Goal: Use online tool/utility: Use online tool/utility

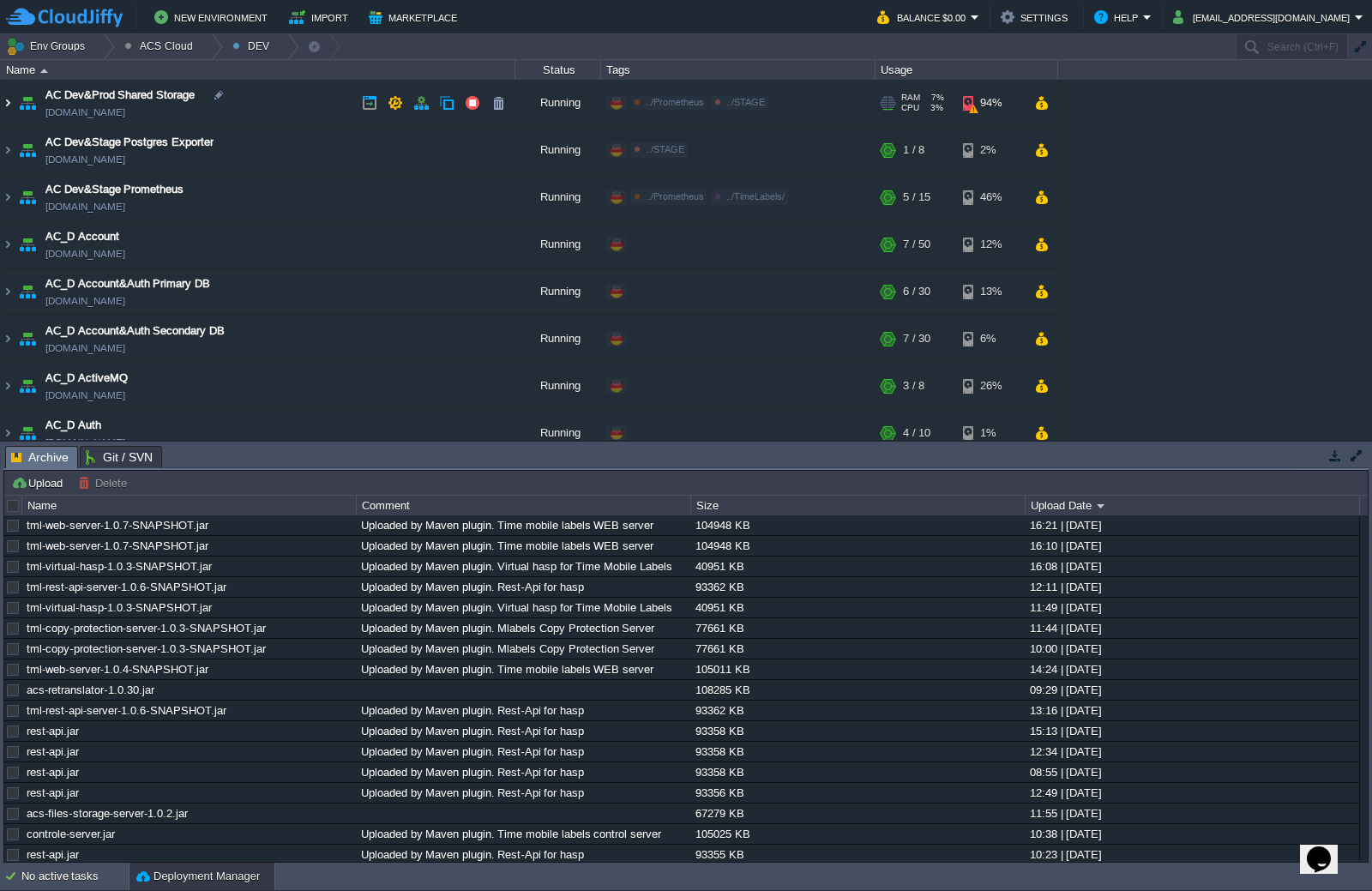
click at [10, 104] on img at bounding box center [8, 102] width 14 height 46
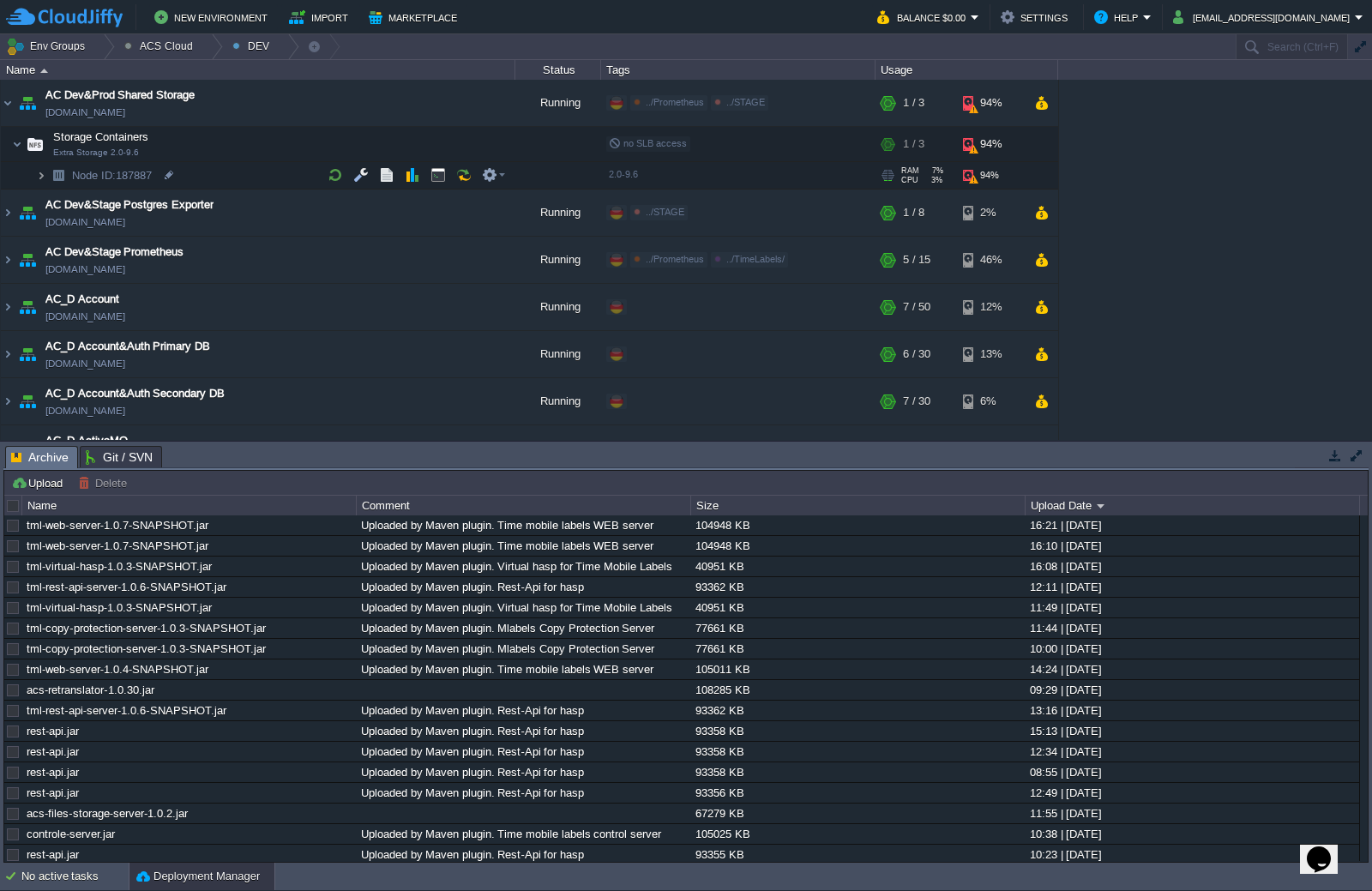
click at [44, 173] on img at bounding box center [41, 175] width 10 height 26
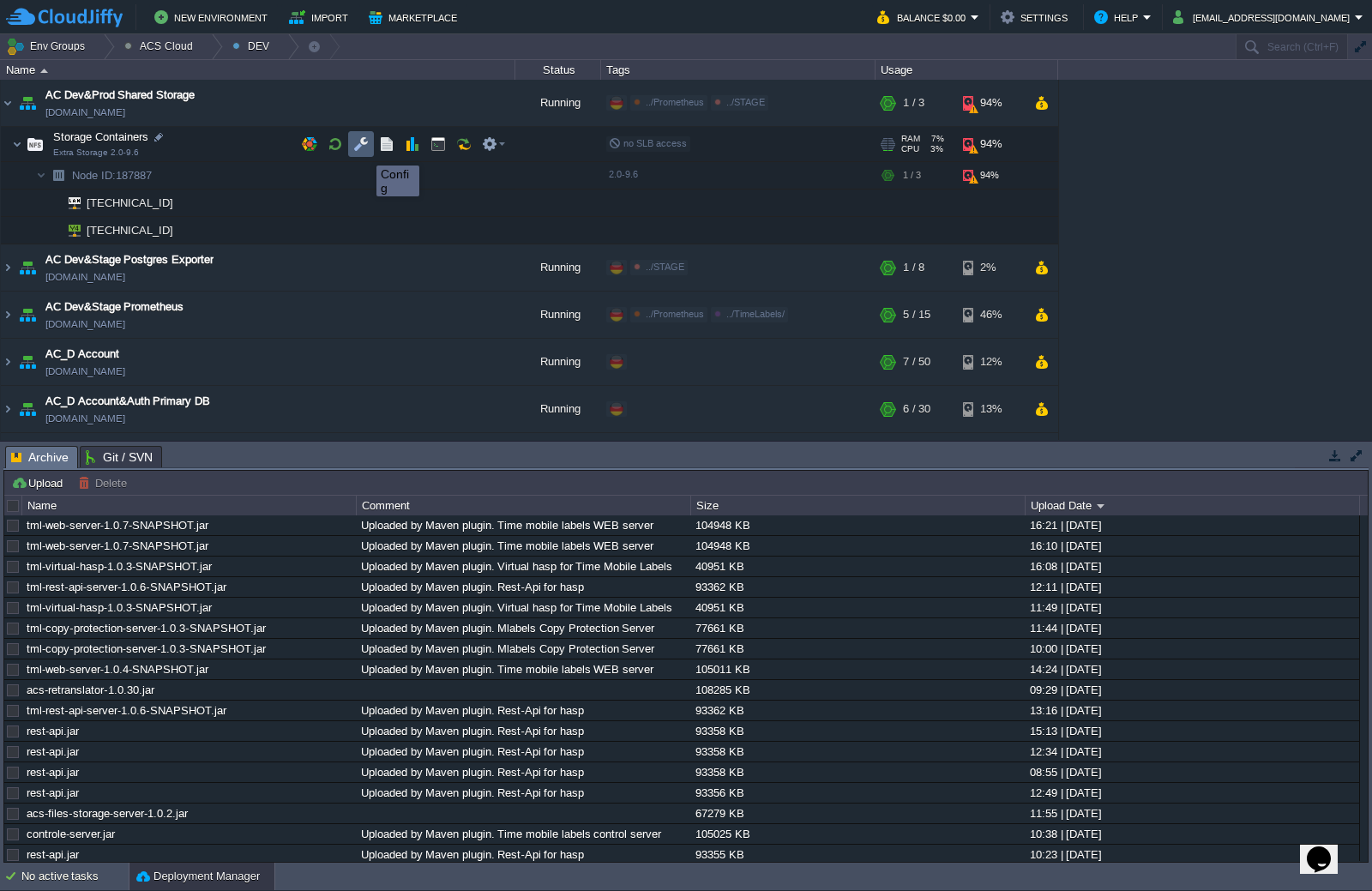
click at [364, 150] on button "button" at bounding box center [361, 144] width 16 height 16
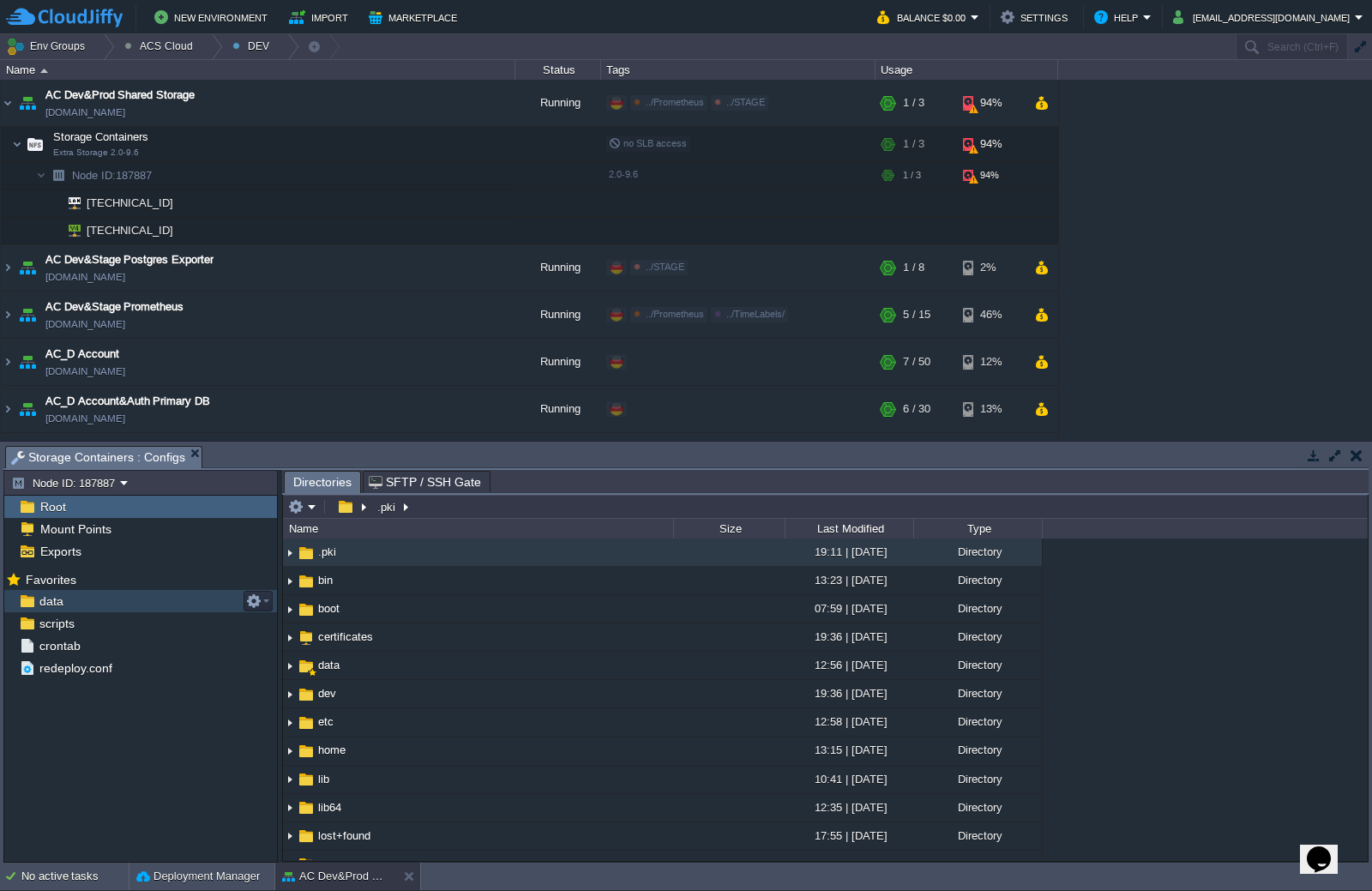
click at [73, 609] on div "data" at bounding box center [141, 601] width 273 height 23
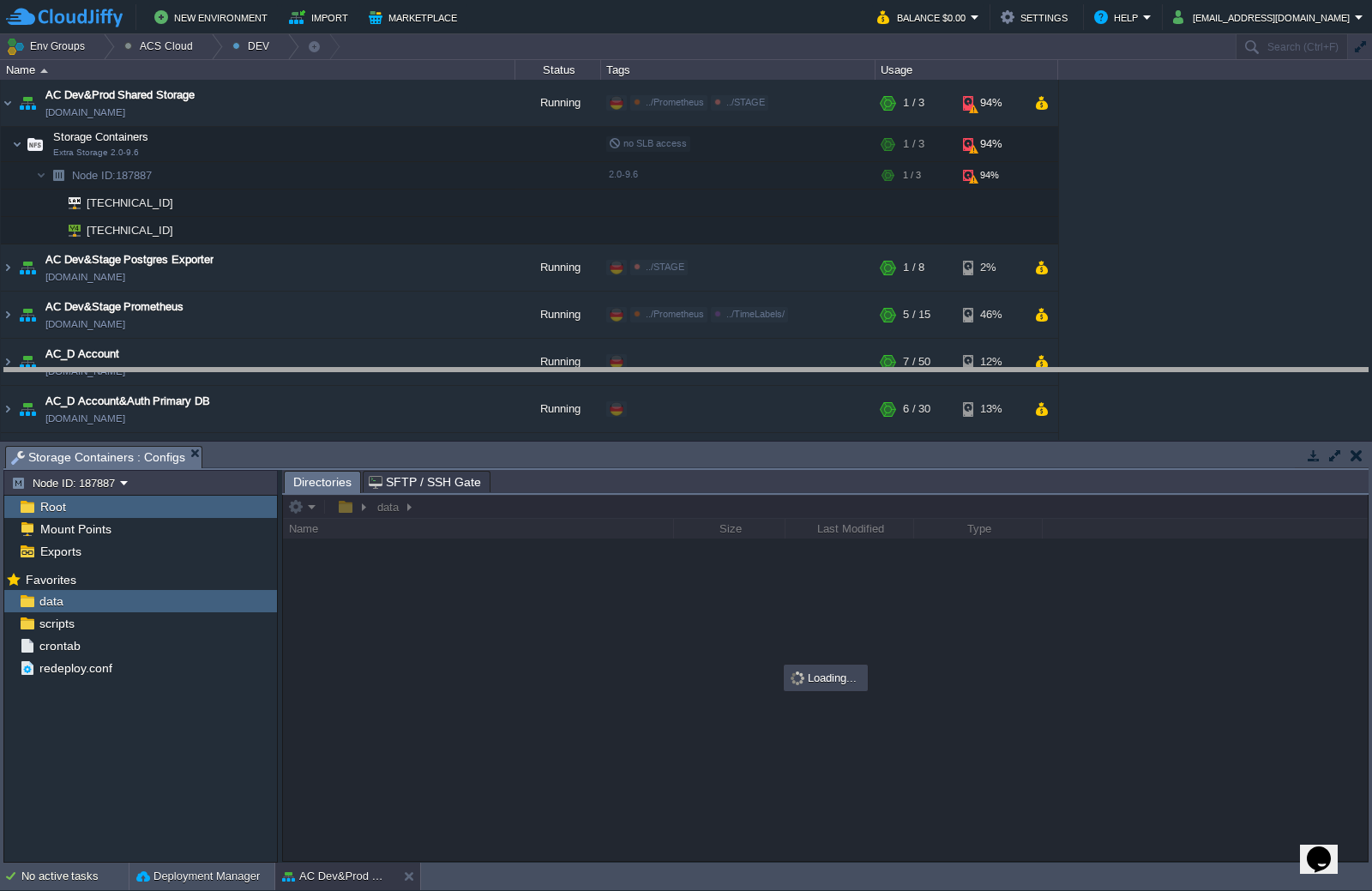
drag, startPoint x: 641, startPoint y: 453, endPoint x: 641, endPoint y: 374, distance: 79.0
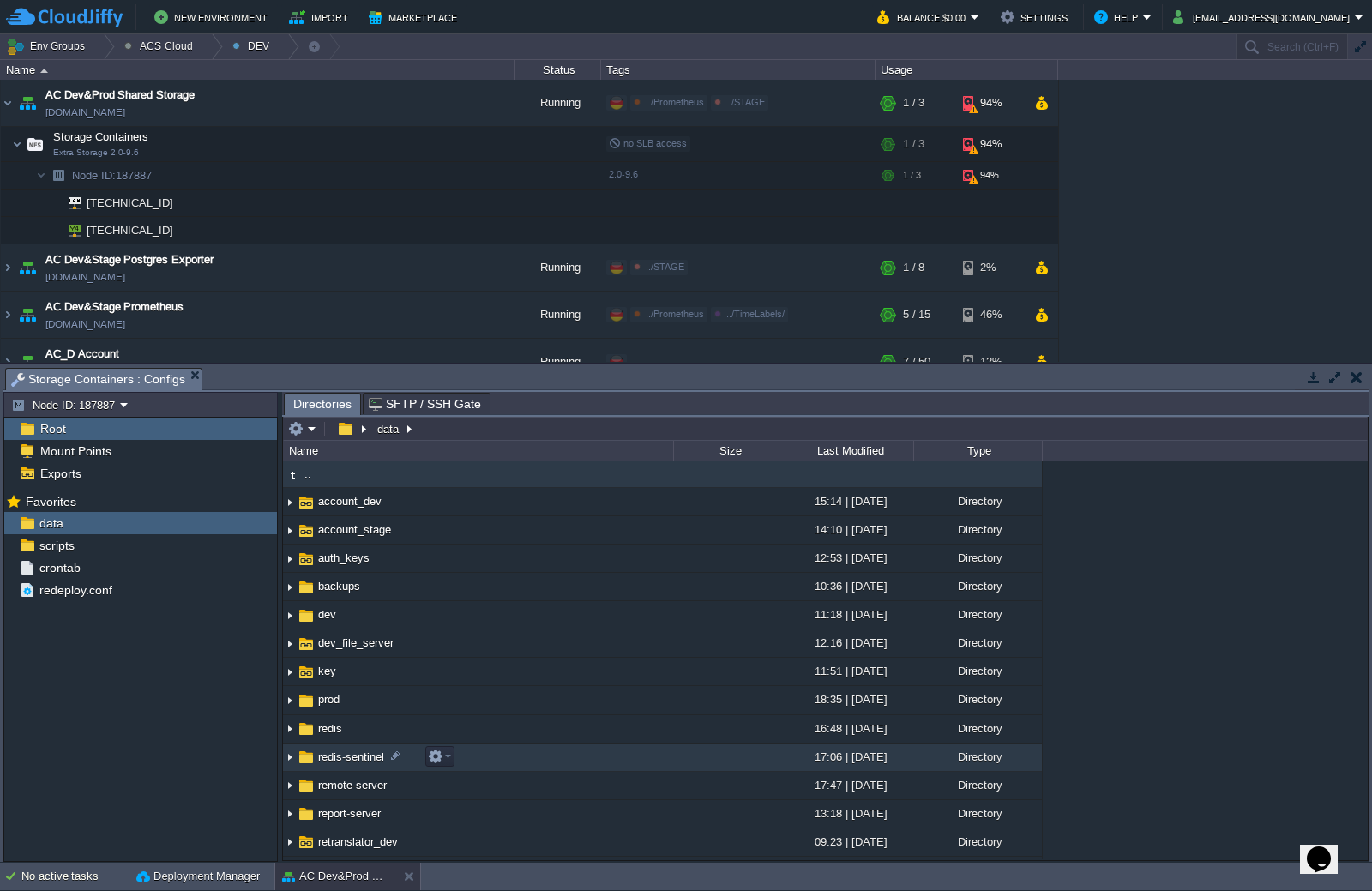
scroll to position [24, 0]
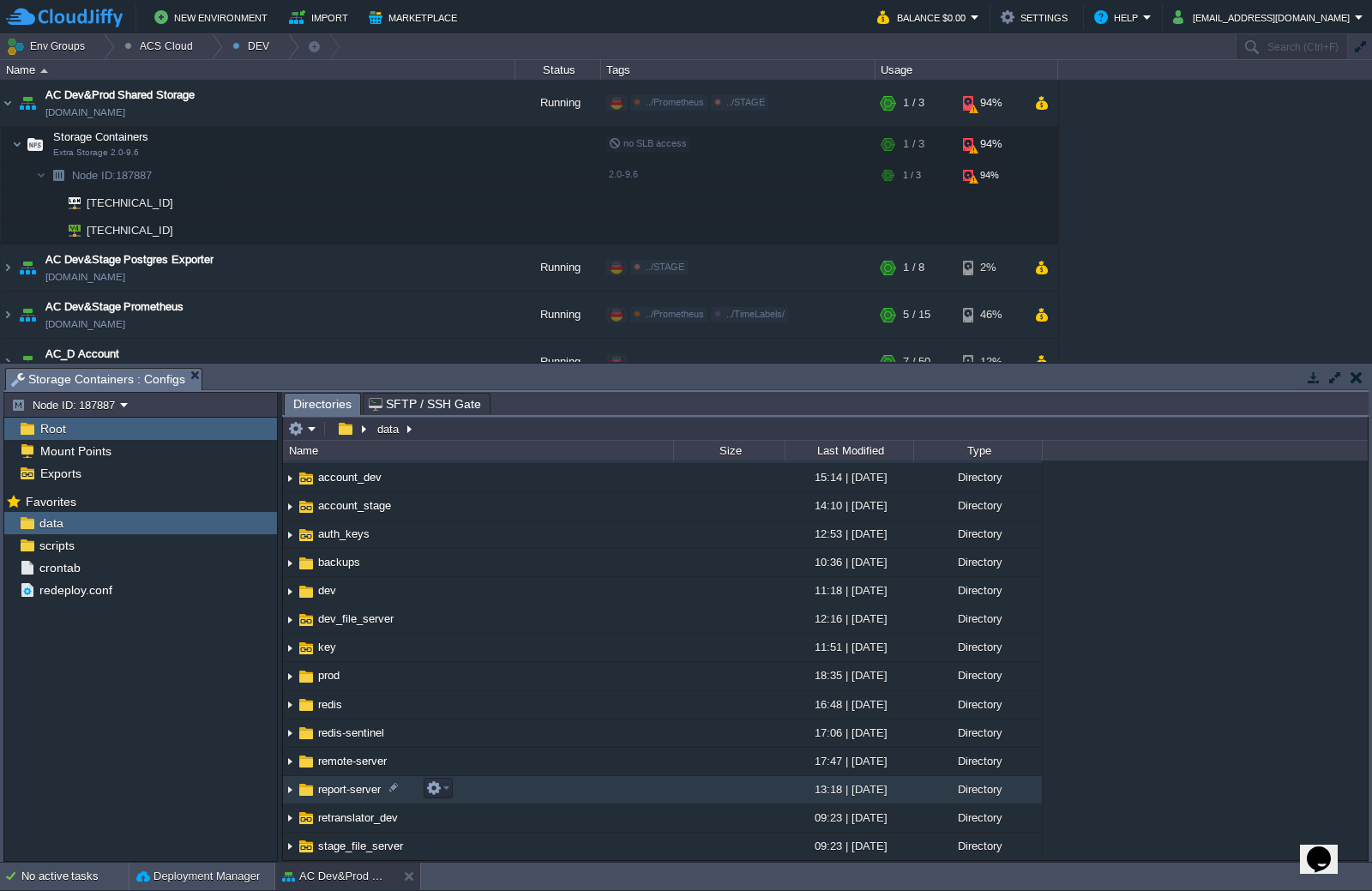
click at [292, 793] on img at bounding box center [290, 790] width 14 height 26
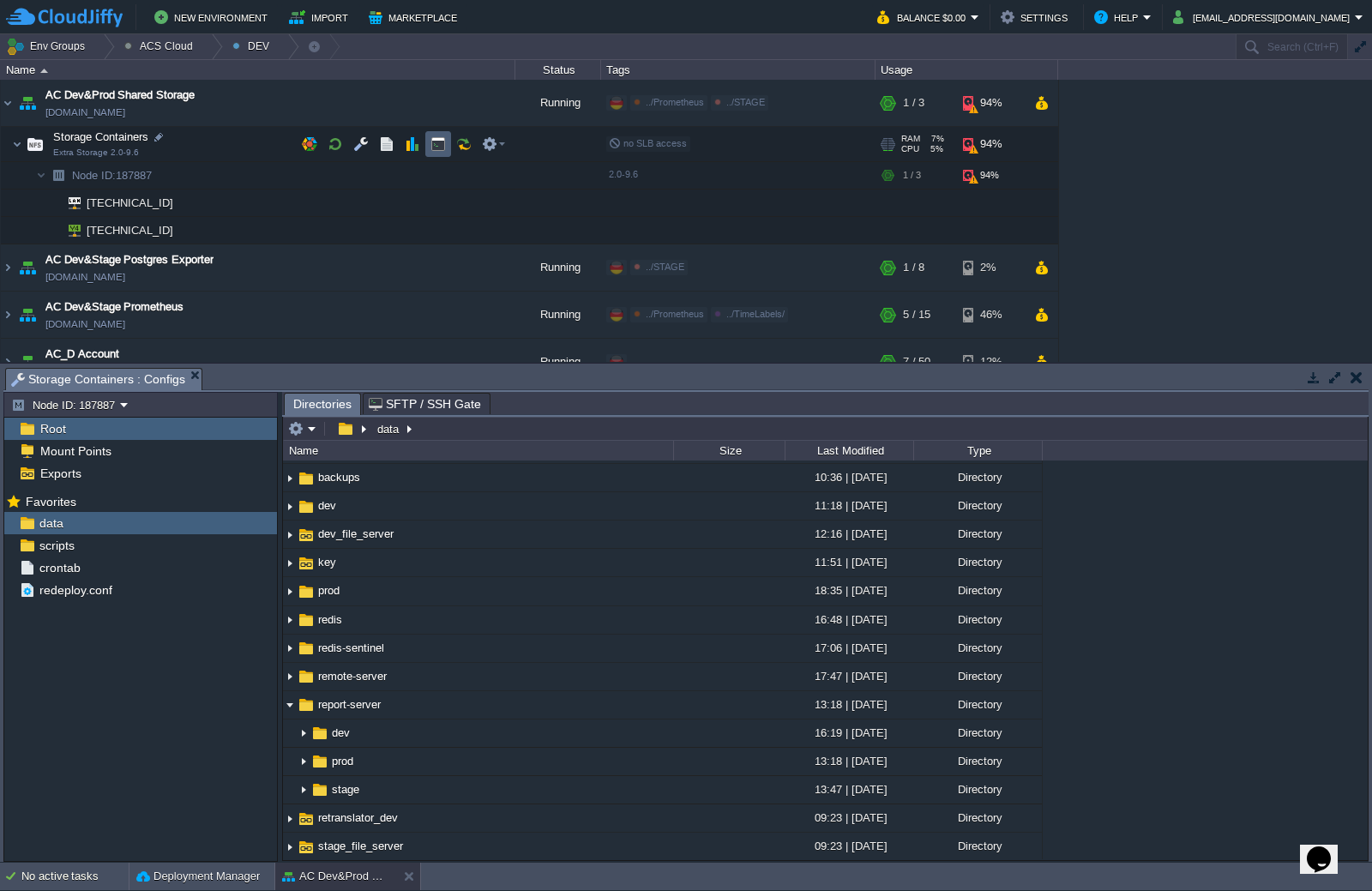
click at [436, 148] on button "button" at bounding box center [438, 144] width 16 height 16
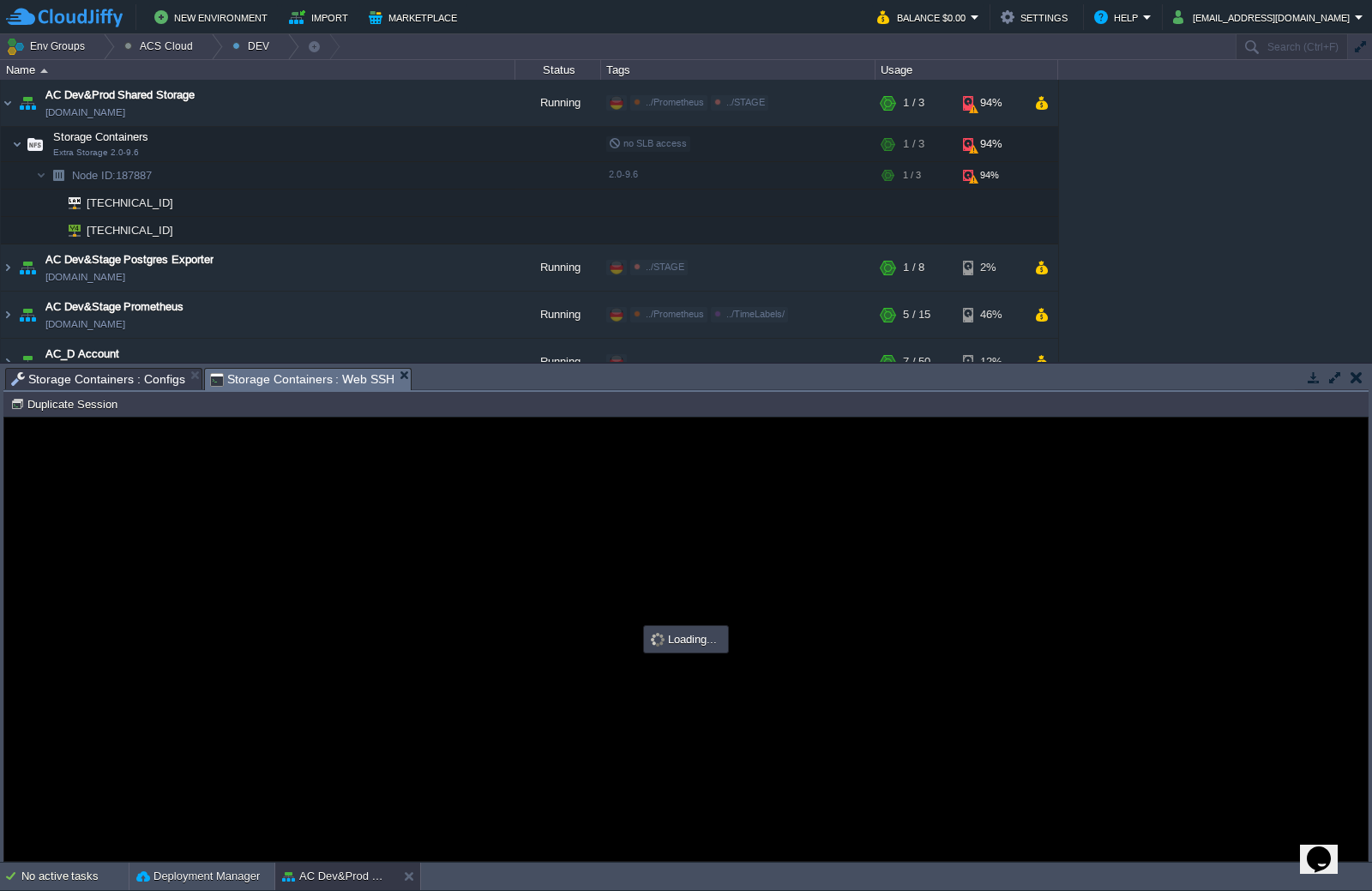
scroll to position [0, 0]
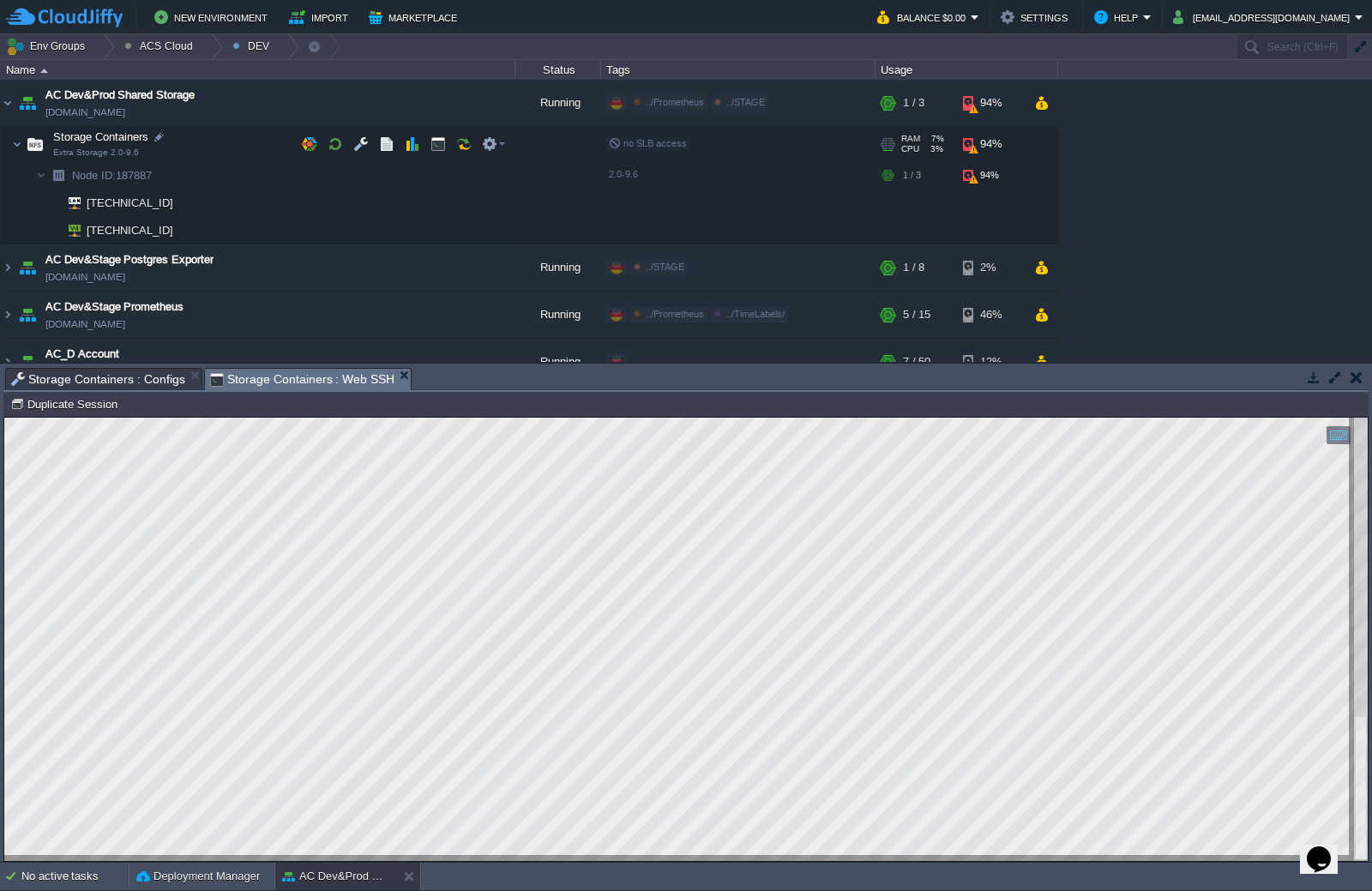
click at [914, 141] on span "RAM" at bounding box center [911, 139] width 19 height 10
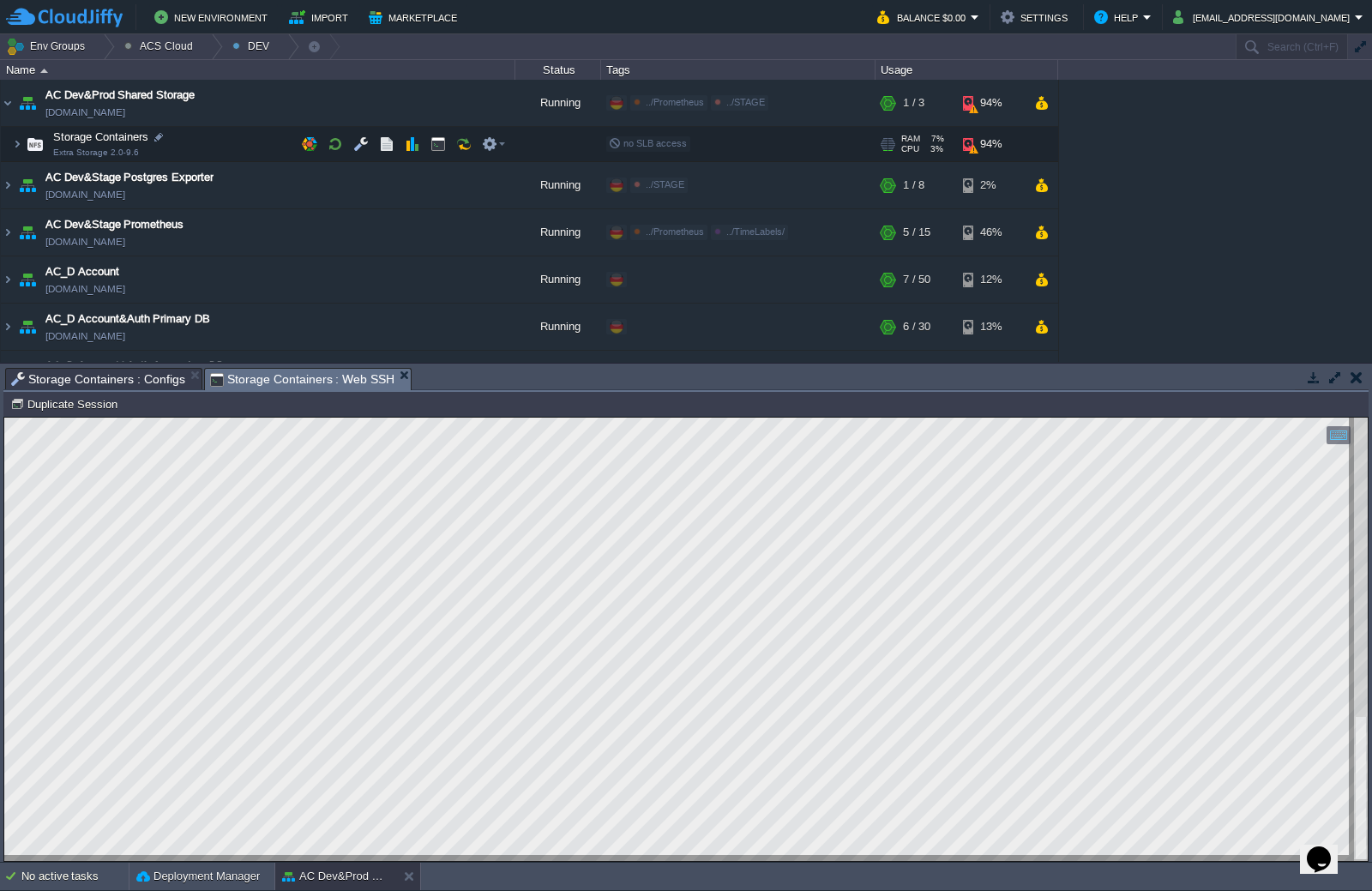
drag, startPoint x: 940, startPoint y: 135, endPoint x: 957, endPoint y: 136, distance: 17.0
click at [940, 136] on span "7%" at bounding box center [936, 139] width 17 height 10
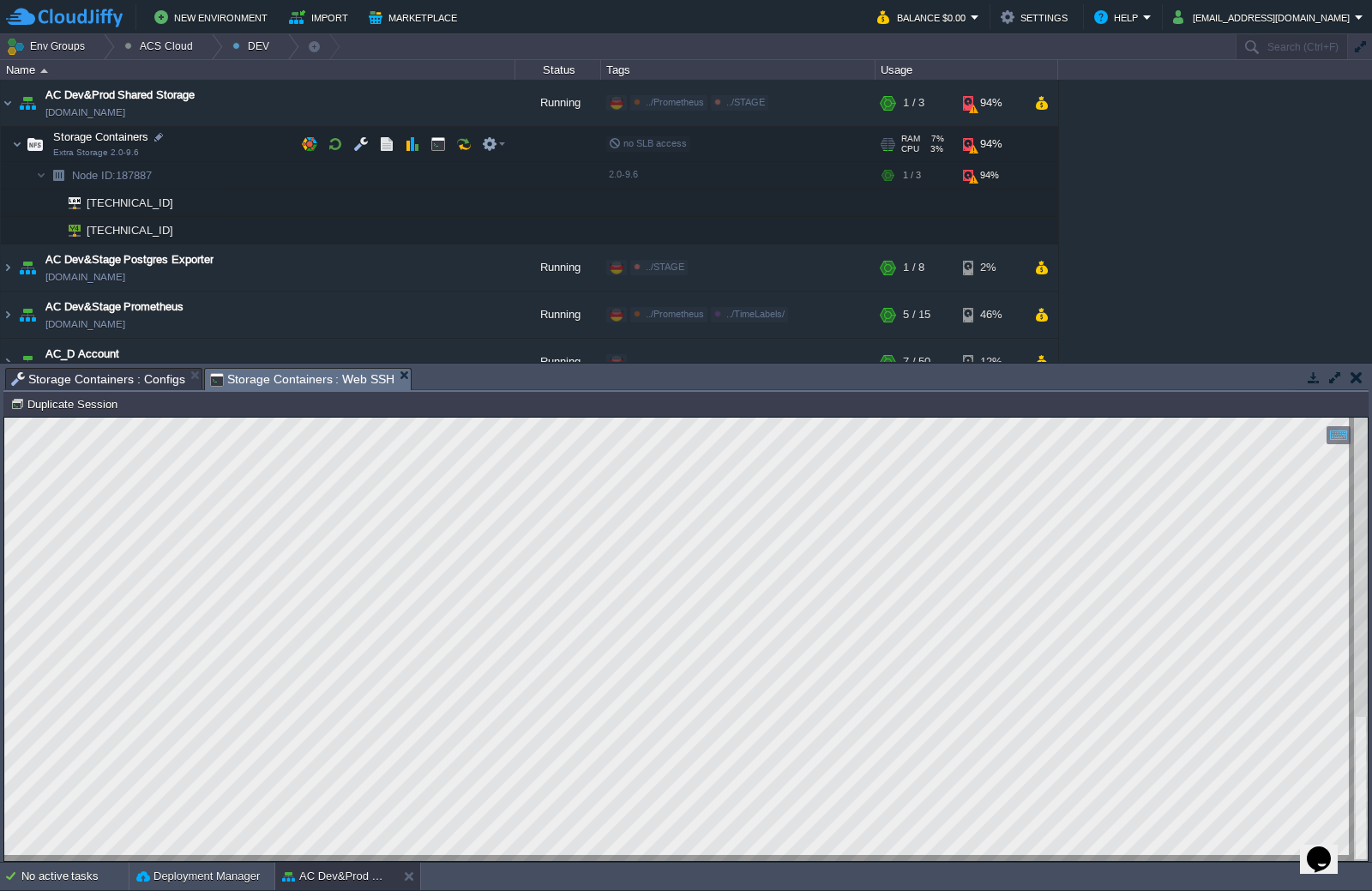
click at [981, 151] on div "94%" at bounding box center [991, 143] width 56 height 34
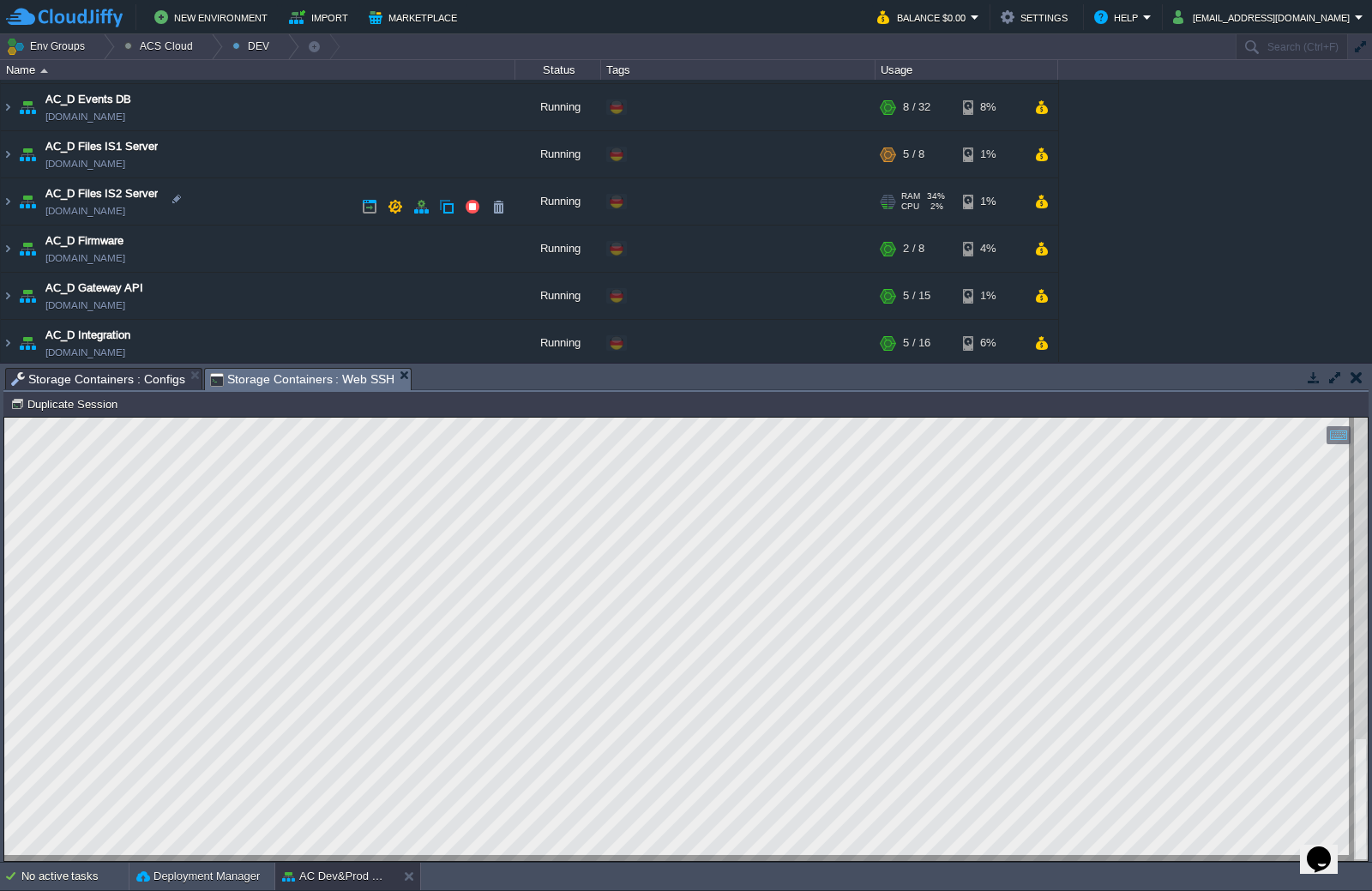
scroll to position [771, 0]
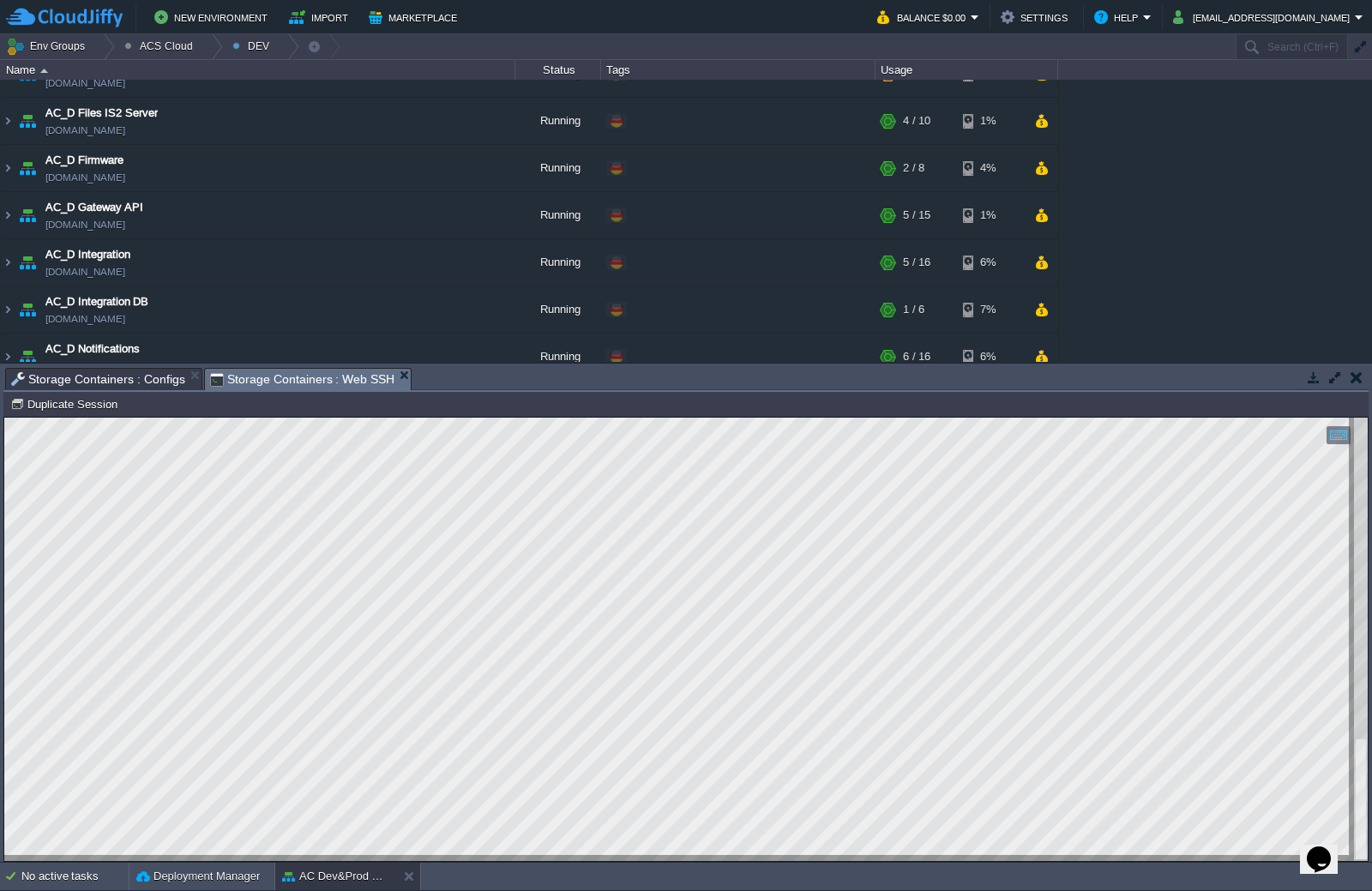
click at [72, 383] on span "Storage Containers : Configs" at bounding box center [98, 380] width 174 height 21
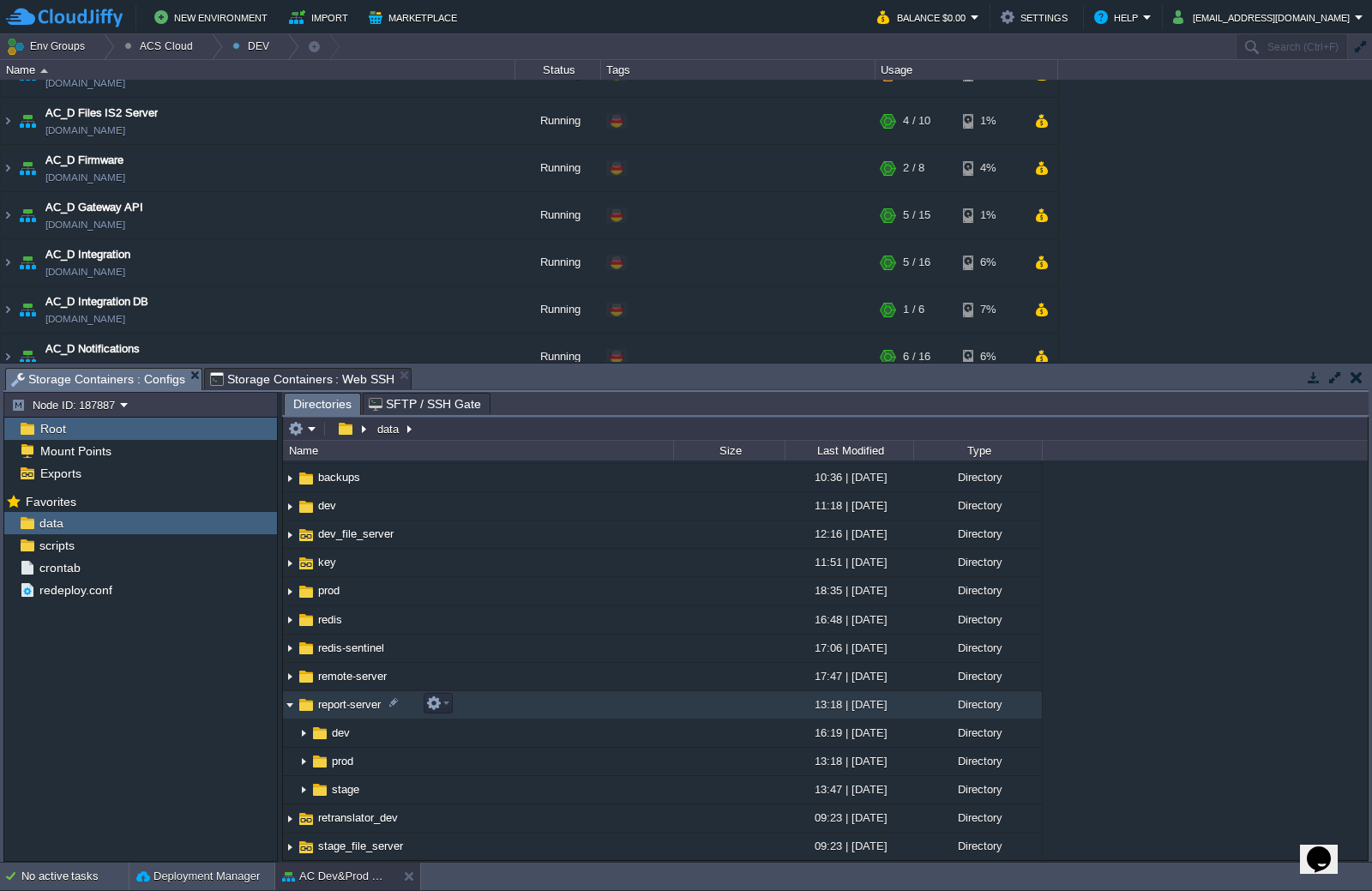
click at [292, 705] on img at bounding box center [290, 705] width 14 height 26
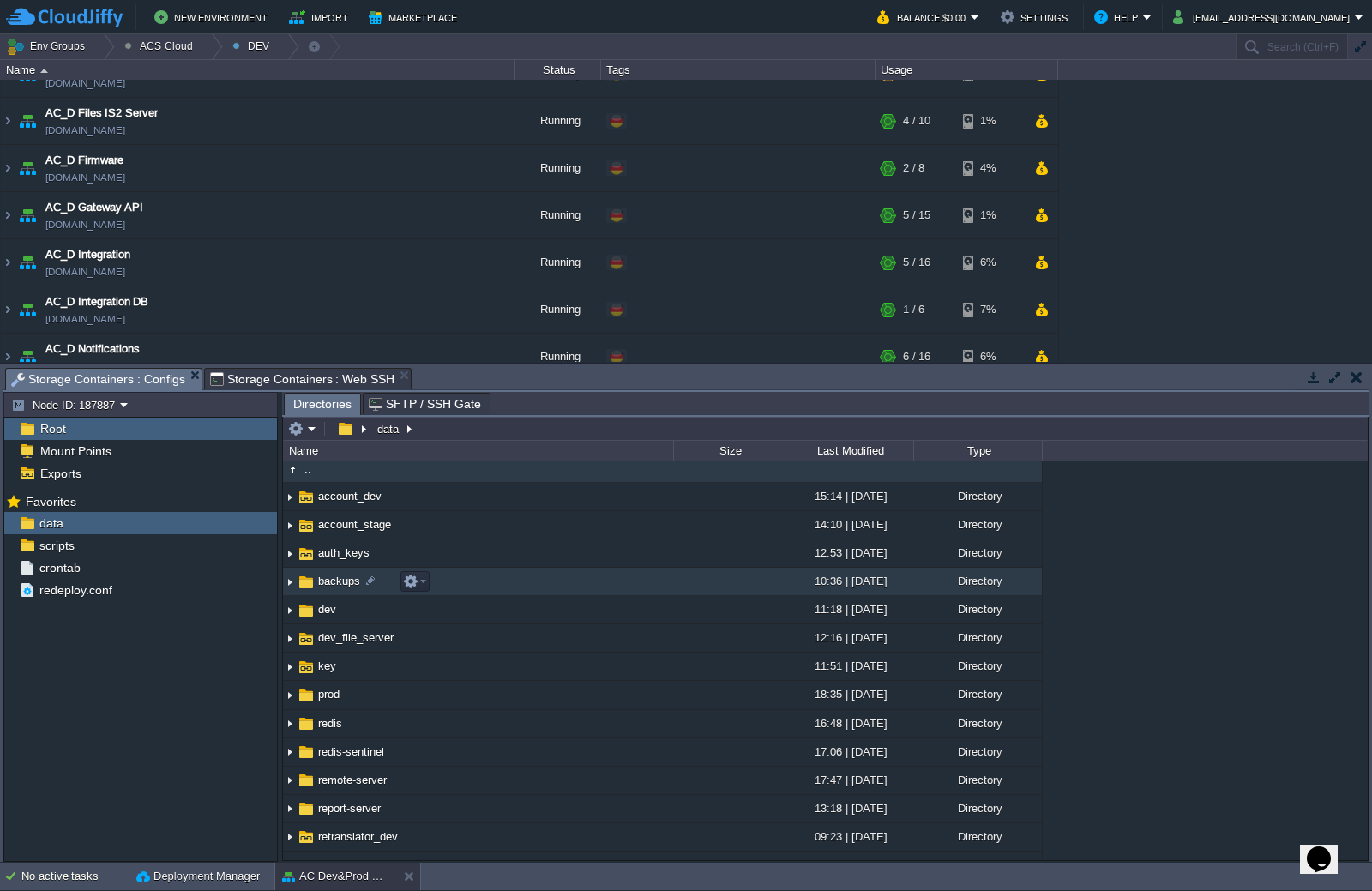
scroll to position [0, 0]
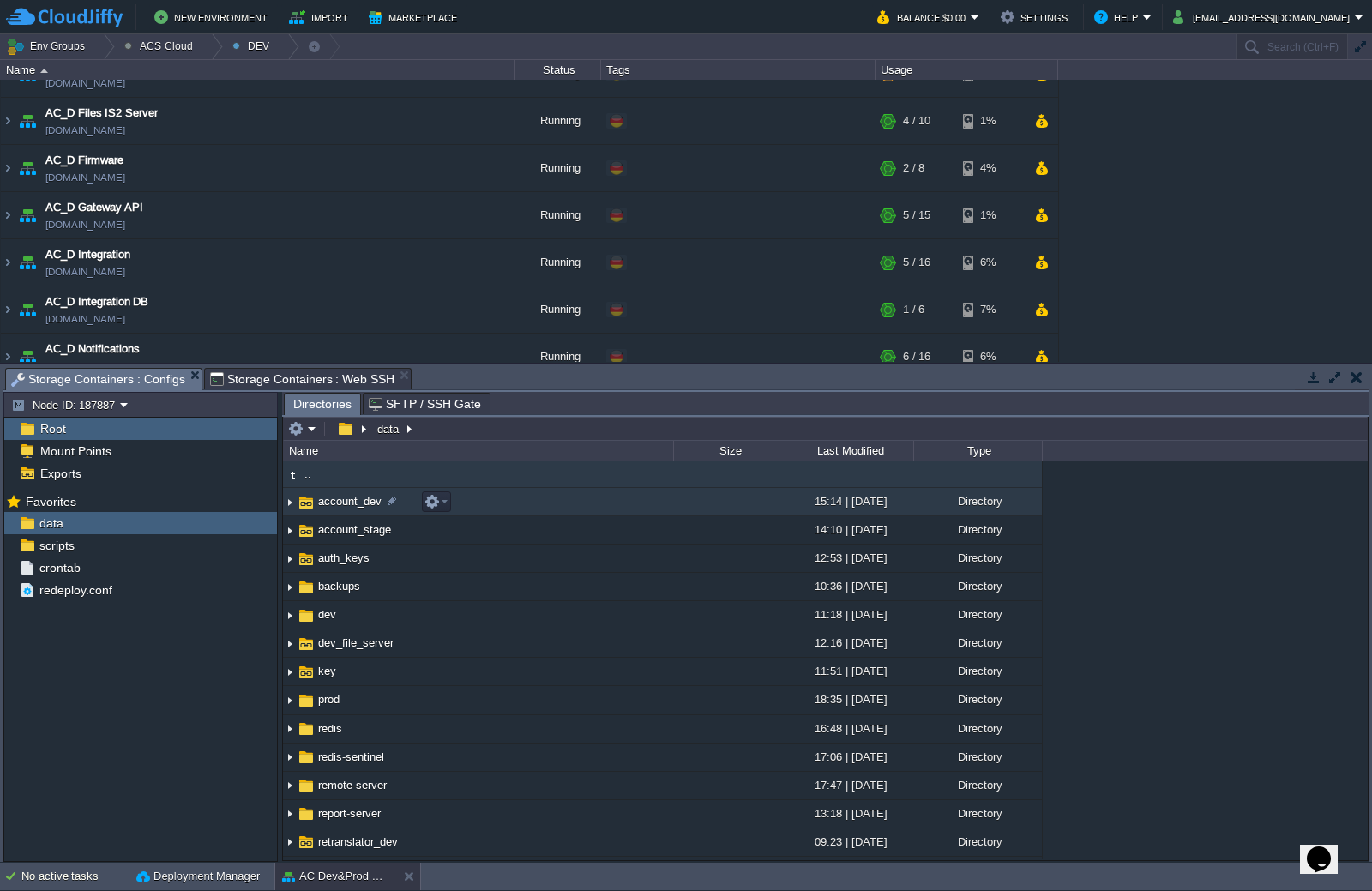
click at [292, 501] on img at bounding box center [290, 502] width 14 height 26
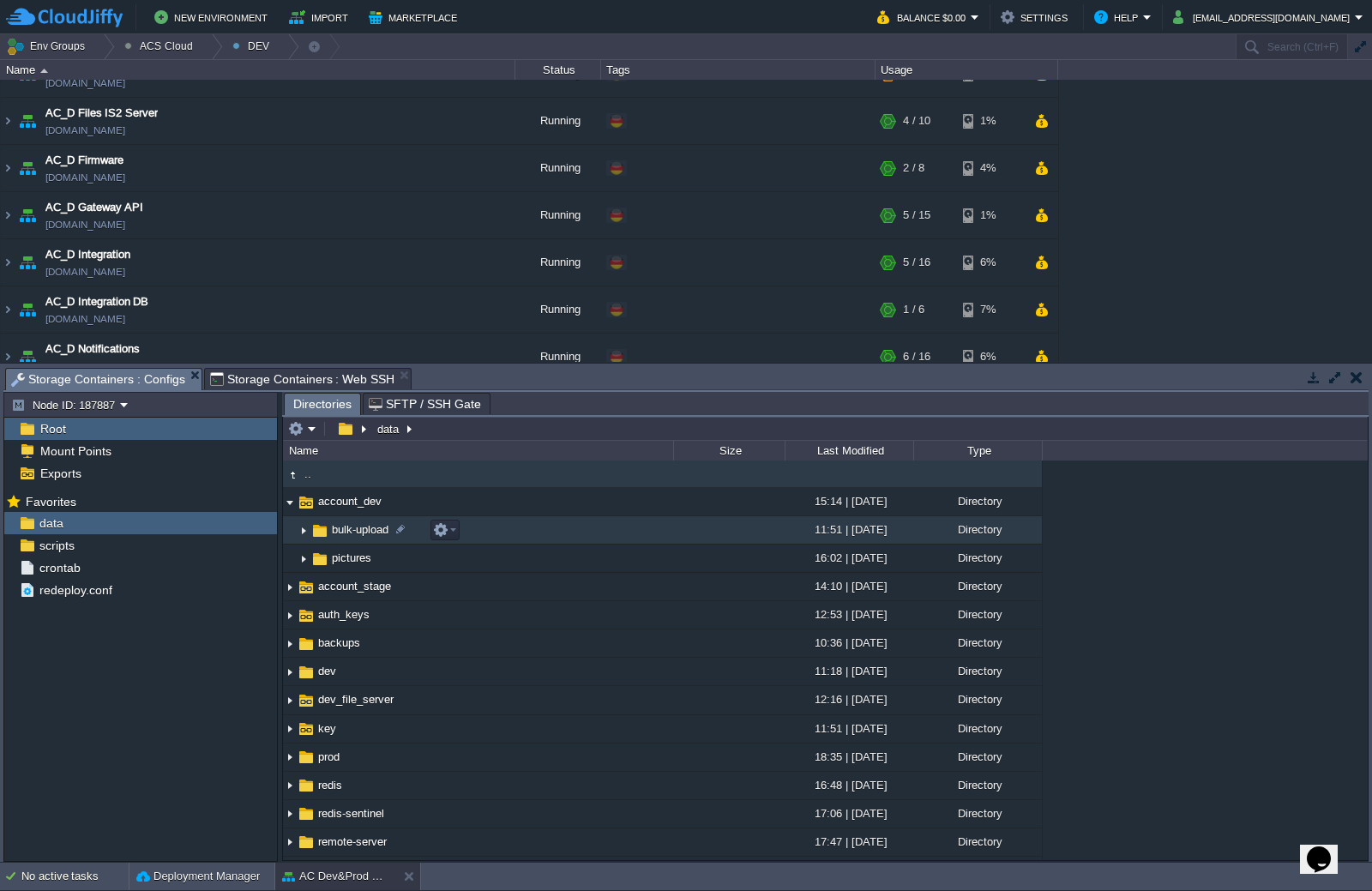
click at [306, 534] on img at bounding box center [304, 531] width 14 height 26
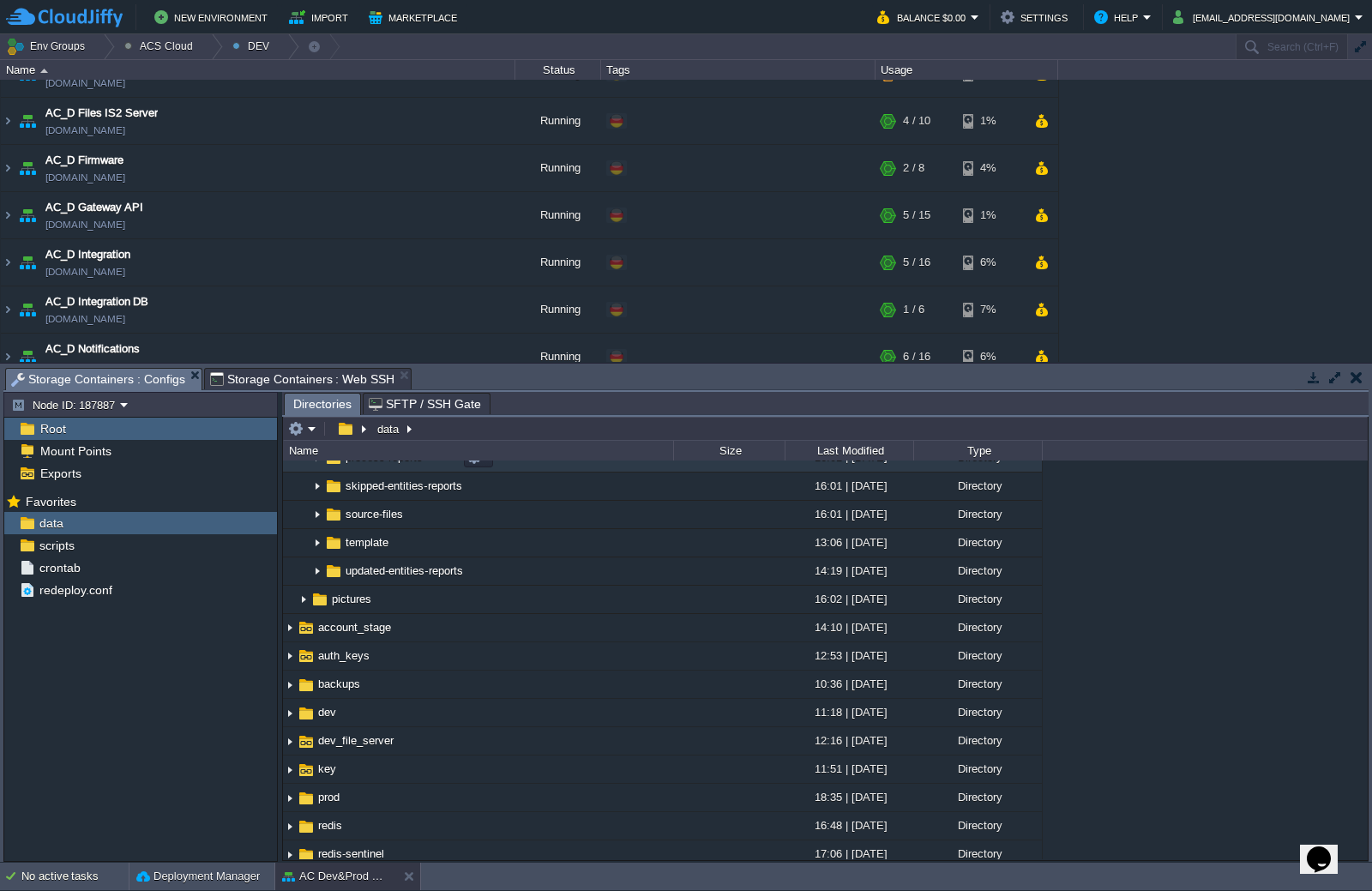
scroll to position [257, 0]
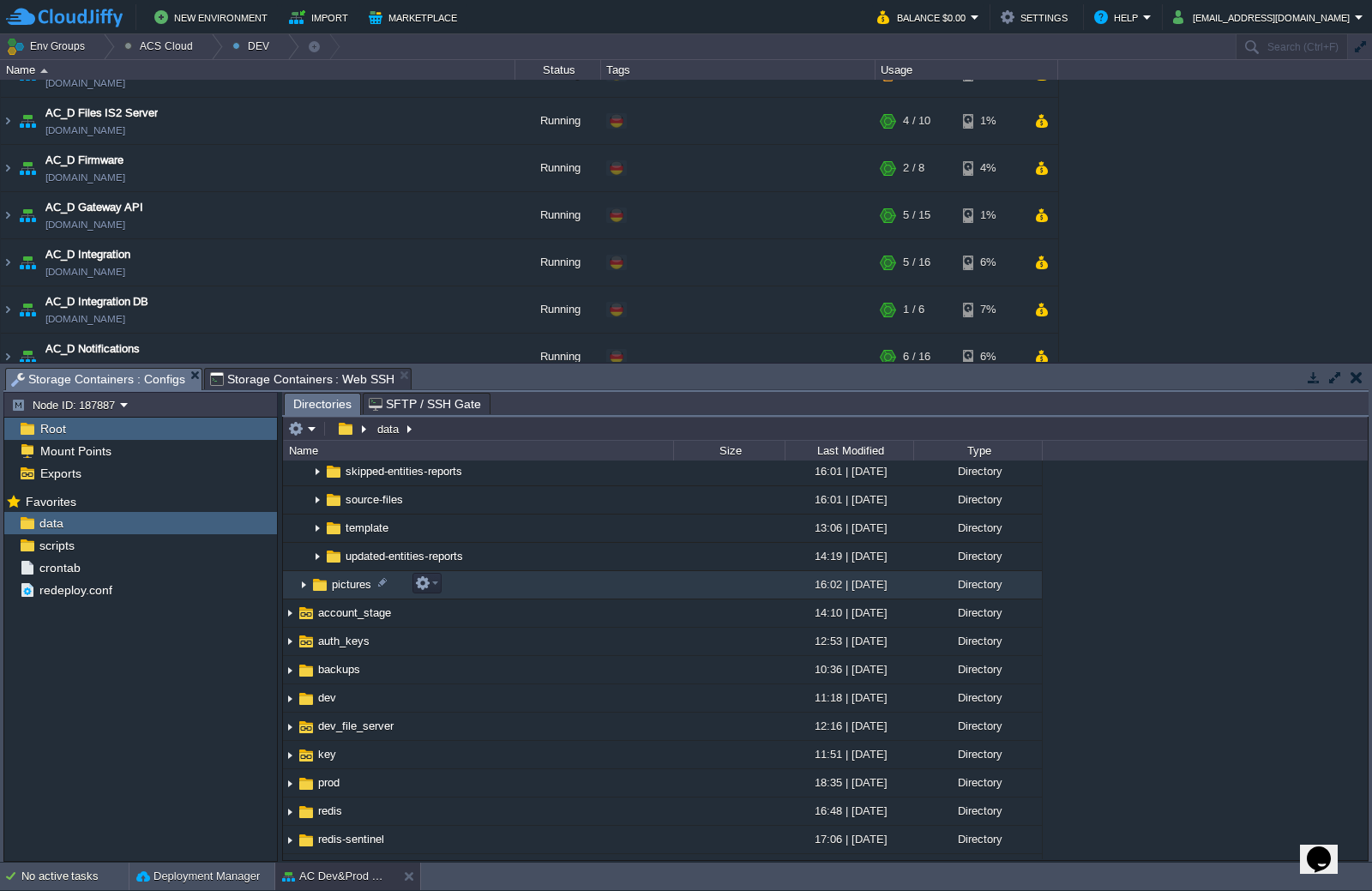
click at [301, 587] on img at bounding box center [304, 585] width 14 height 26
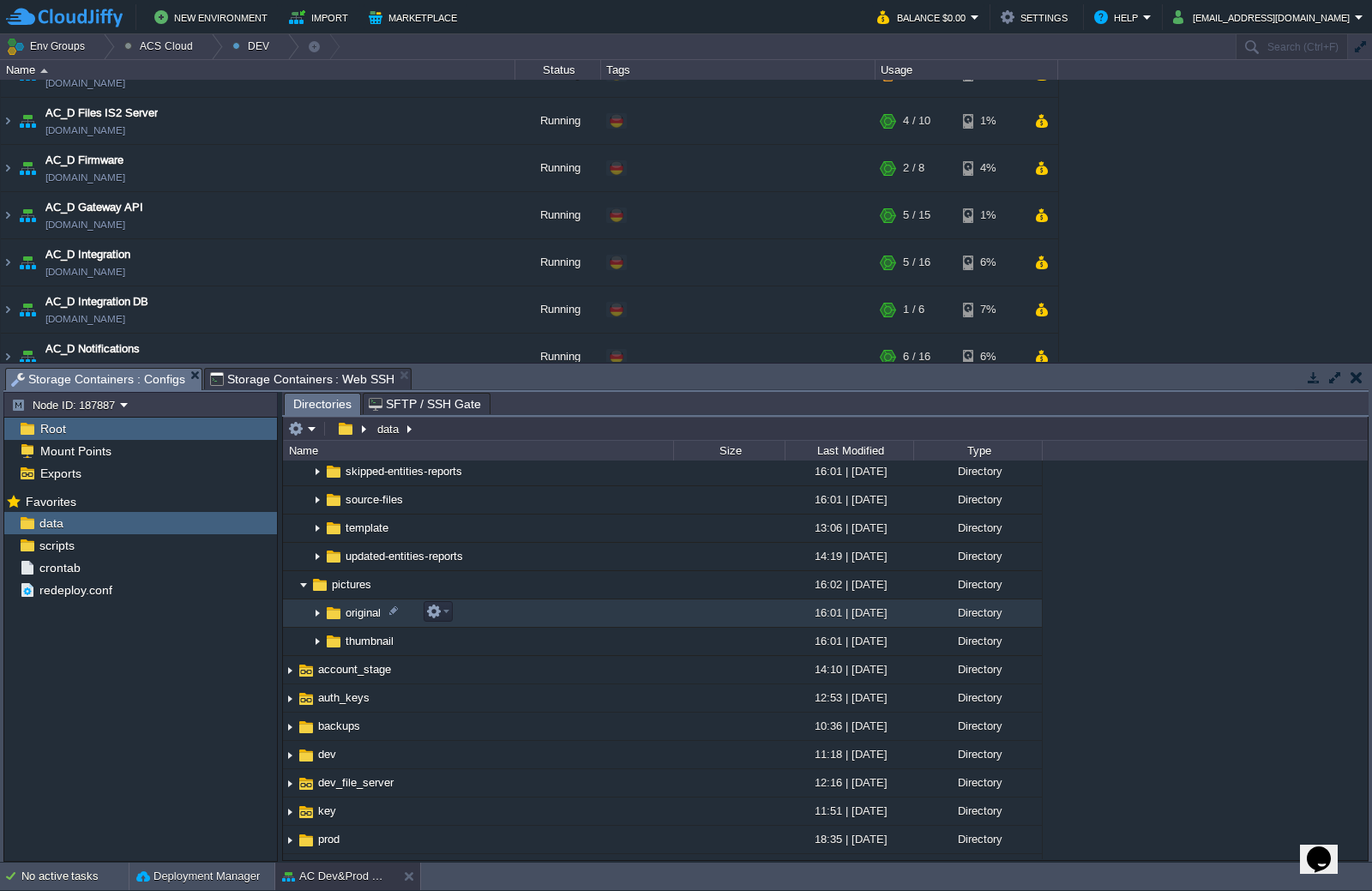
click at [316, 615] on img at bounding box center [318, 613] width 14 height 26
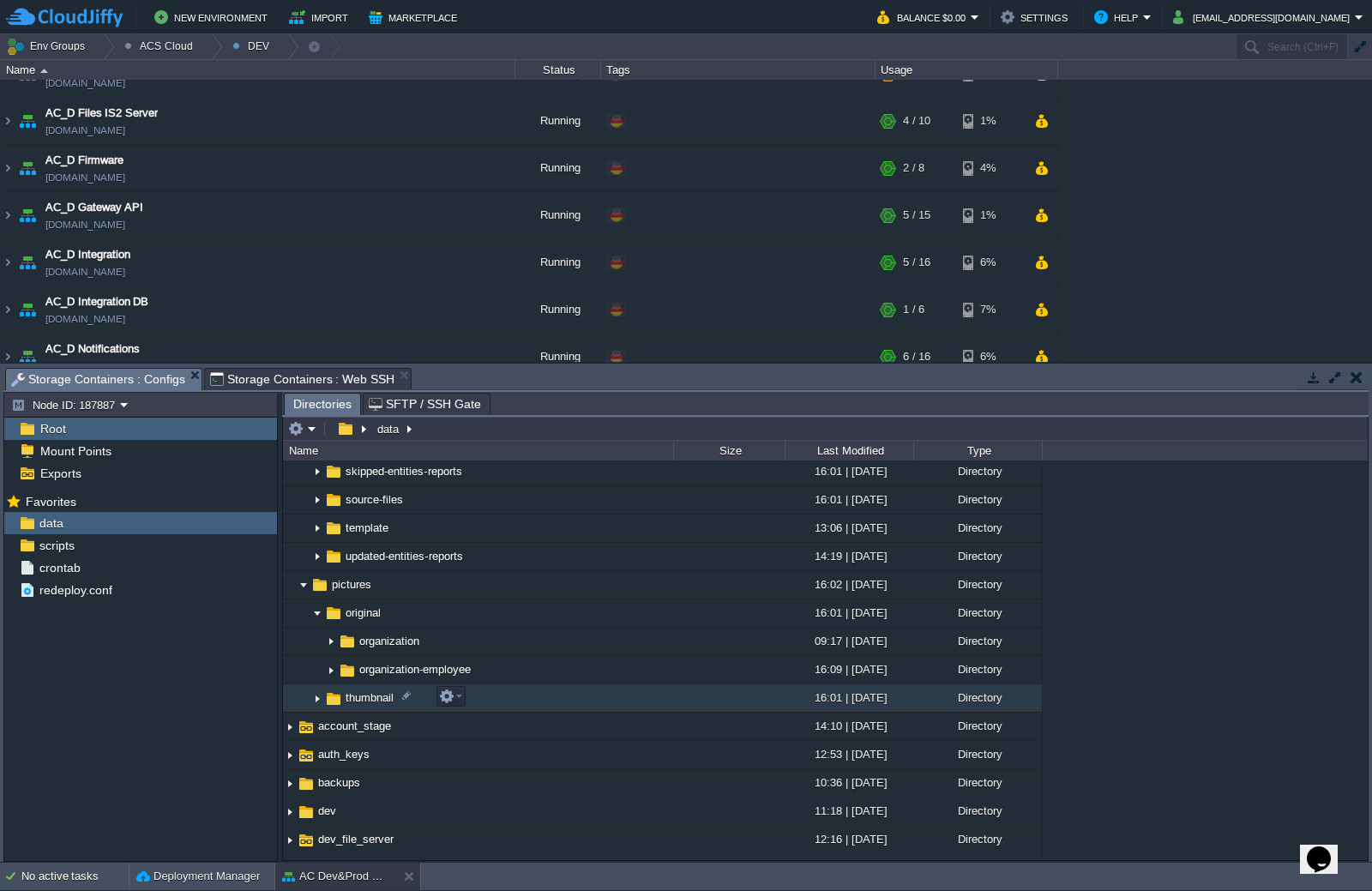
click at [318, 699] on img at bounding box center [318, 698] width 14 height 26
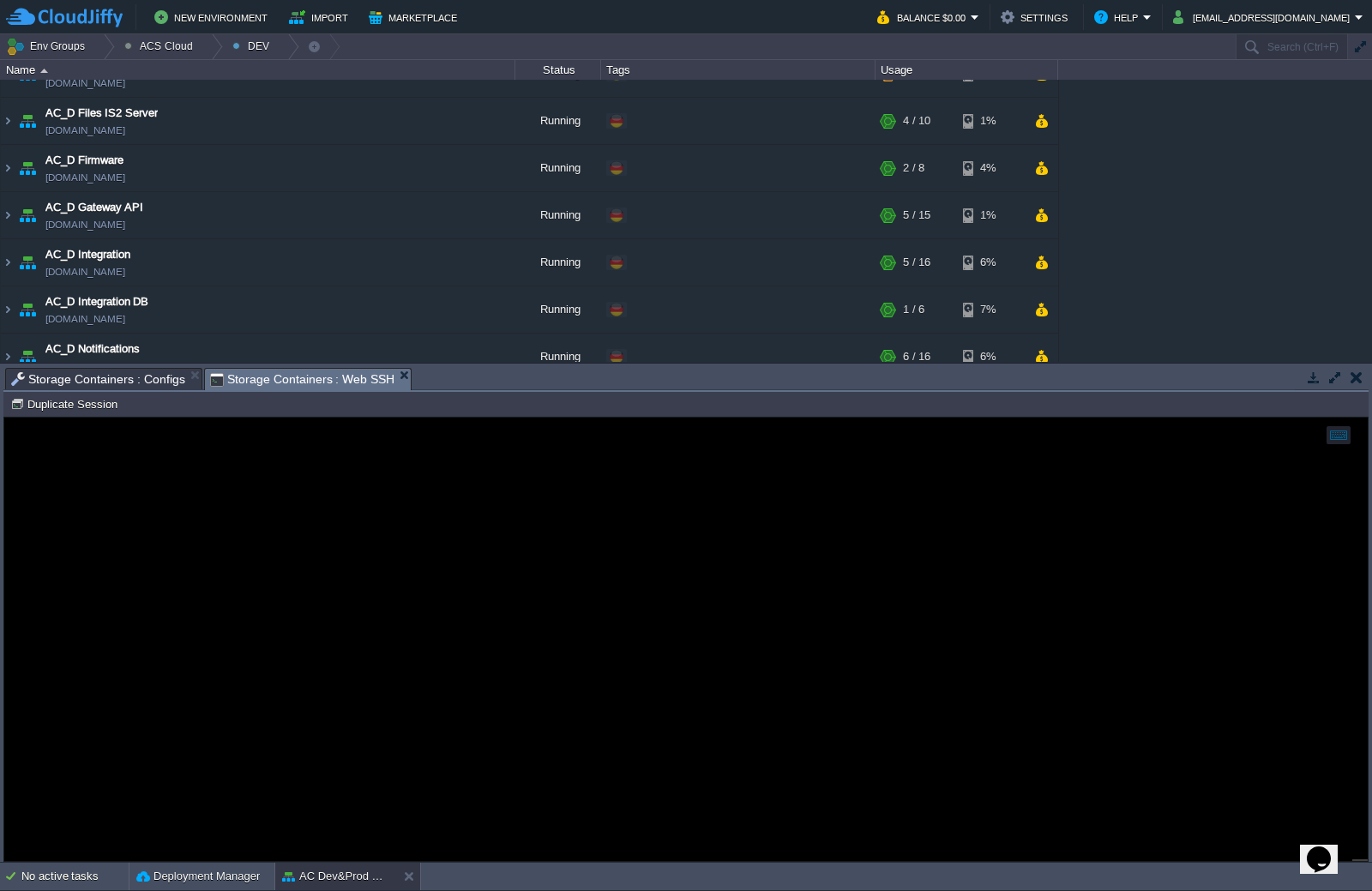
click at [298, 383] on span "Storage Containers : Web SSH" at bounding box center [303, 380] width 185 height 22
click at [135, 372] on span "Storage Containers : Configs" at bounding box center [98, 380] width 174 height 21
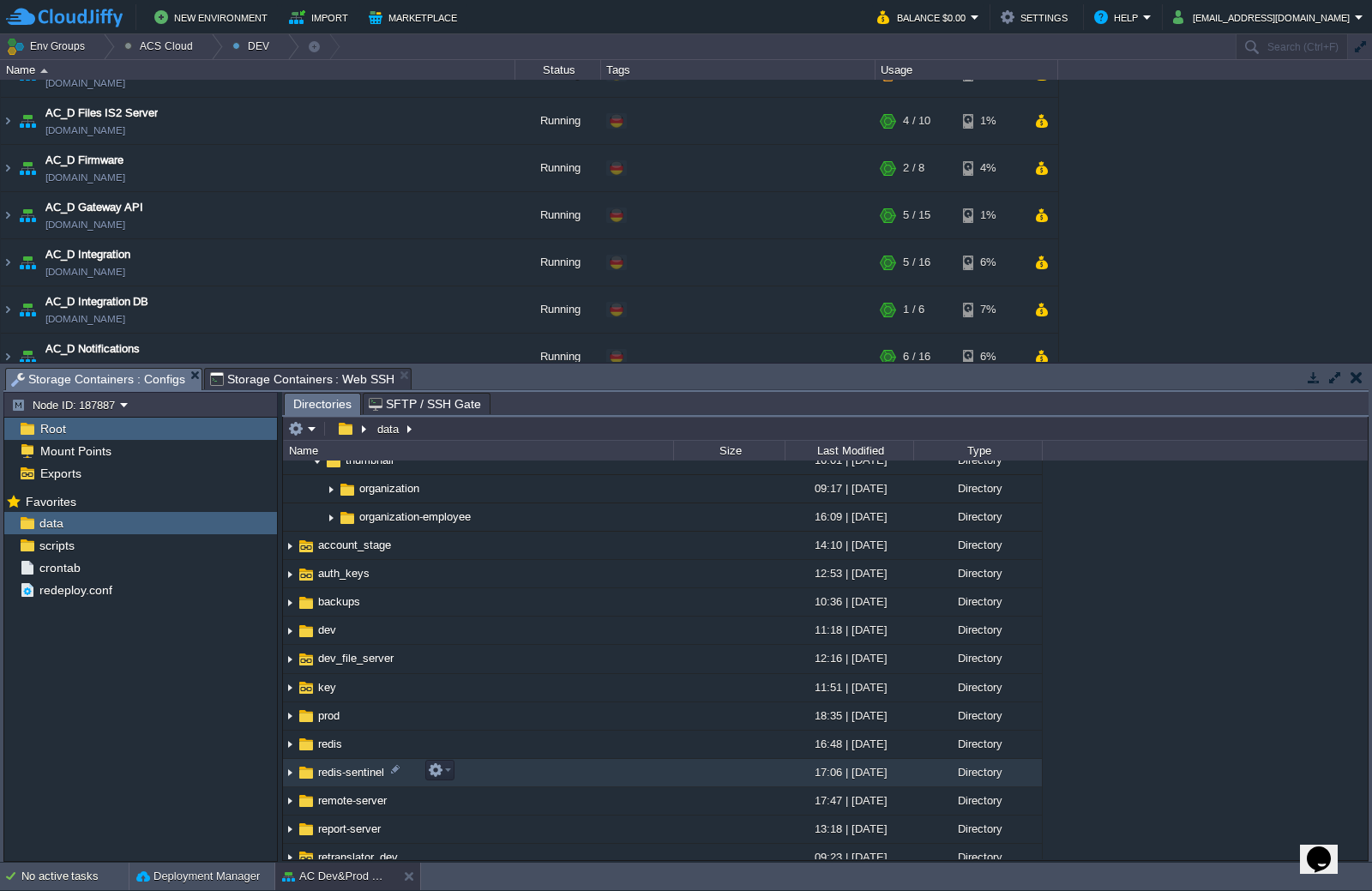
scroll to position [533, 0]
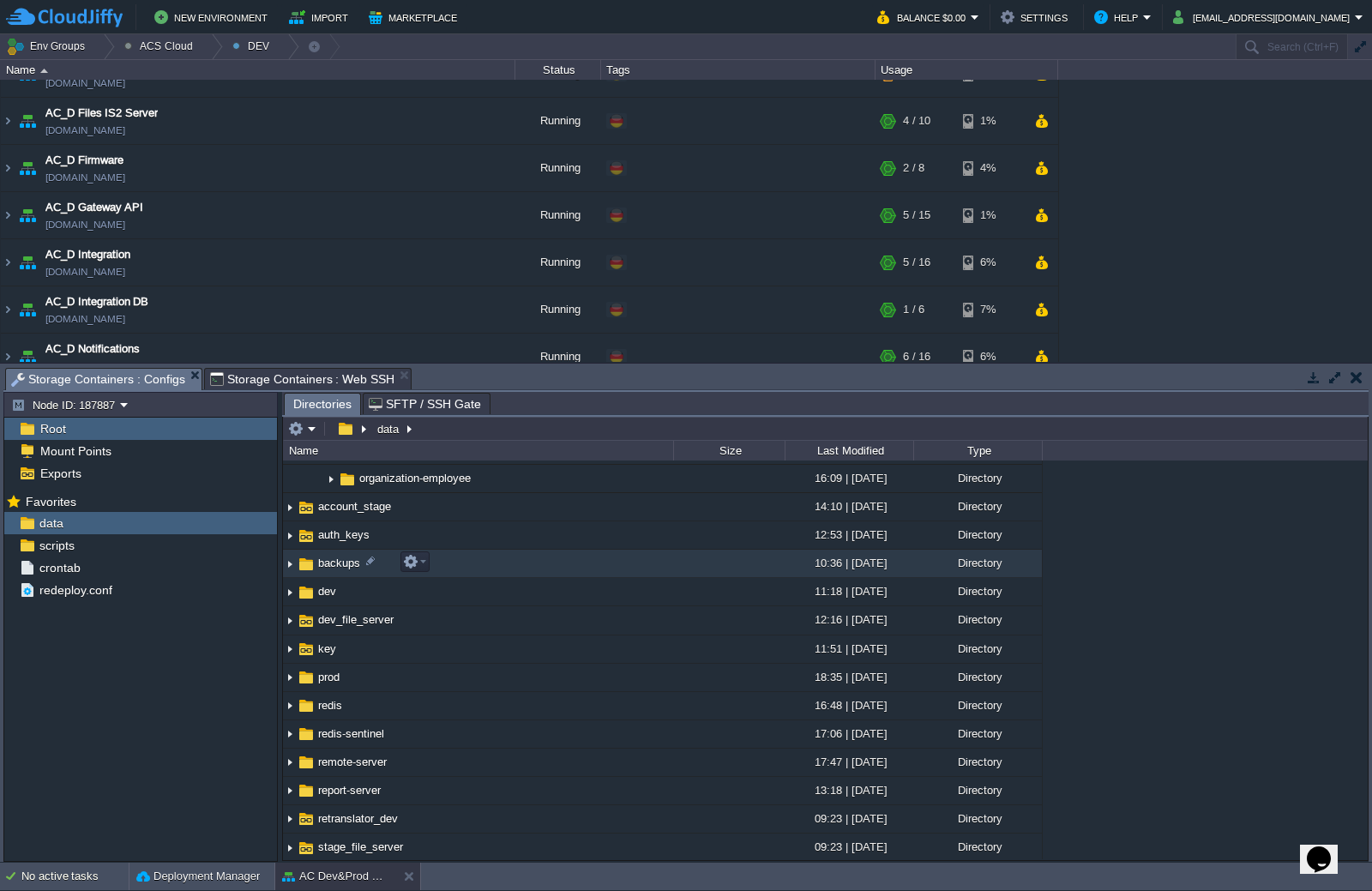
click at [290, 566] on img at bounding box center [290, 564] width 14 height 26
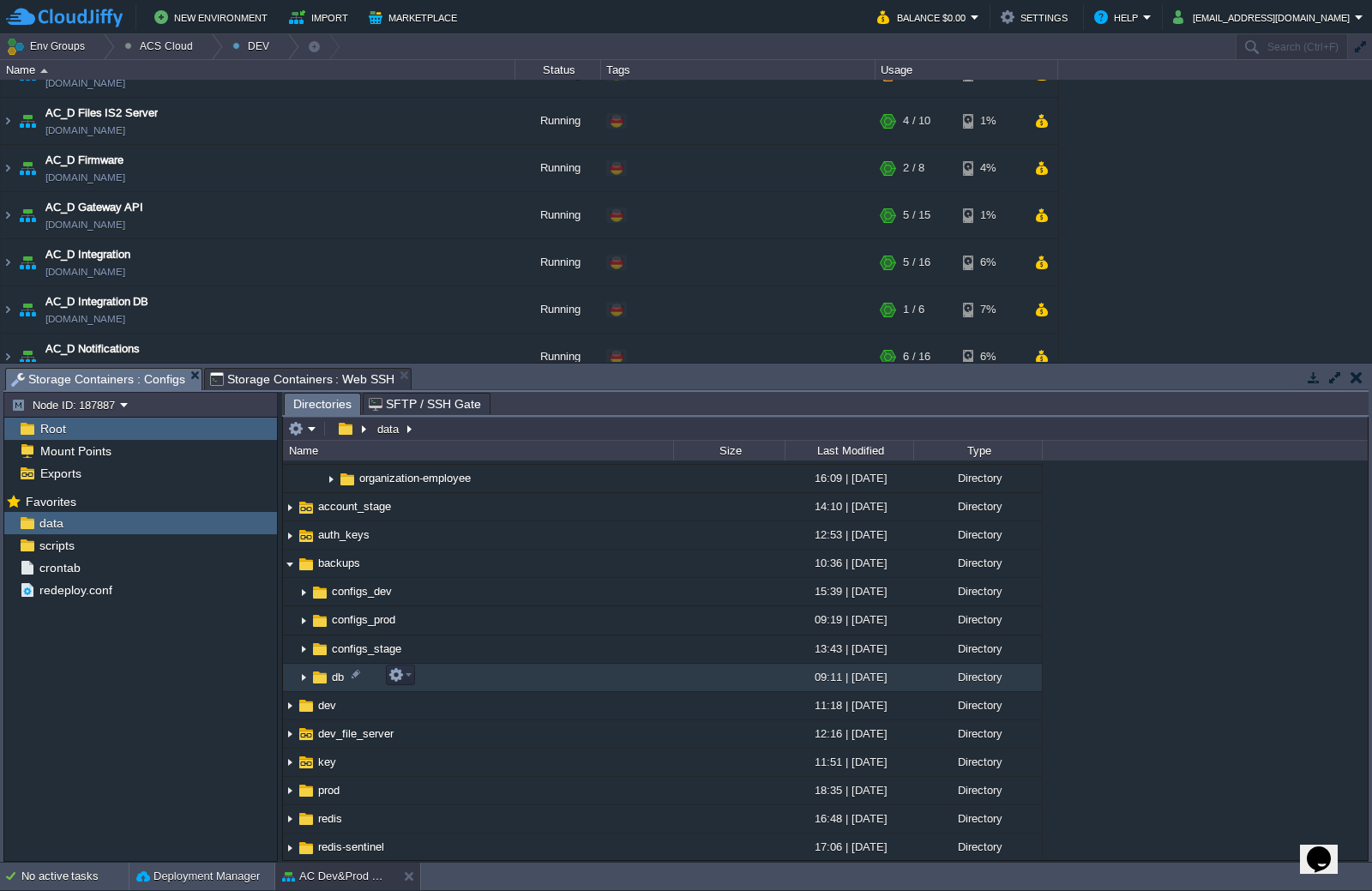
click at [305, 678] on img at bounding box center [304, 678] width 14 height 26
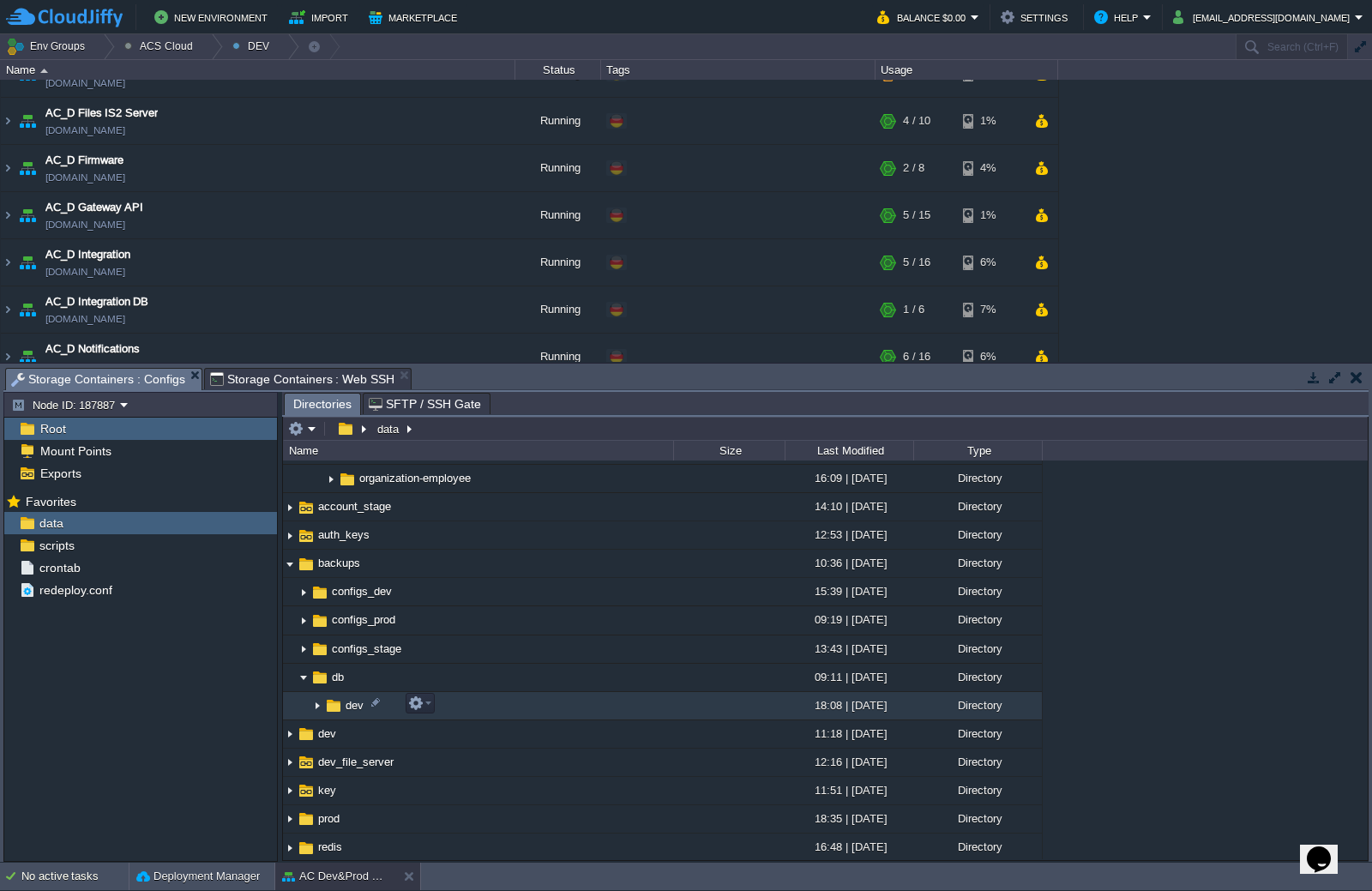
click at [320, 707] on img at bounding box center [318, 706] width 14 height 26
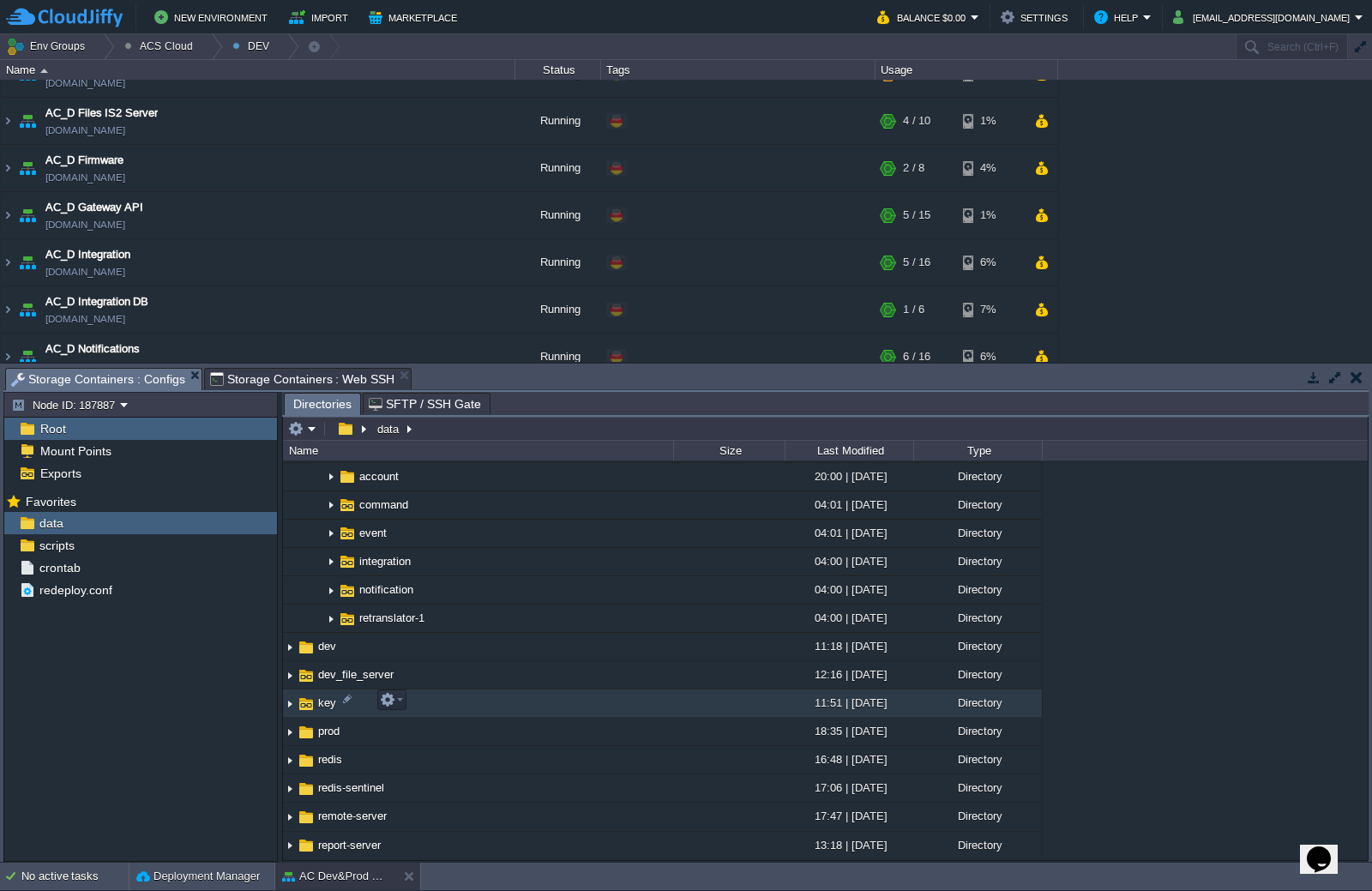
scroll to position [705, 0]
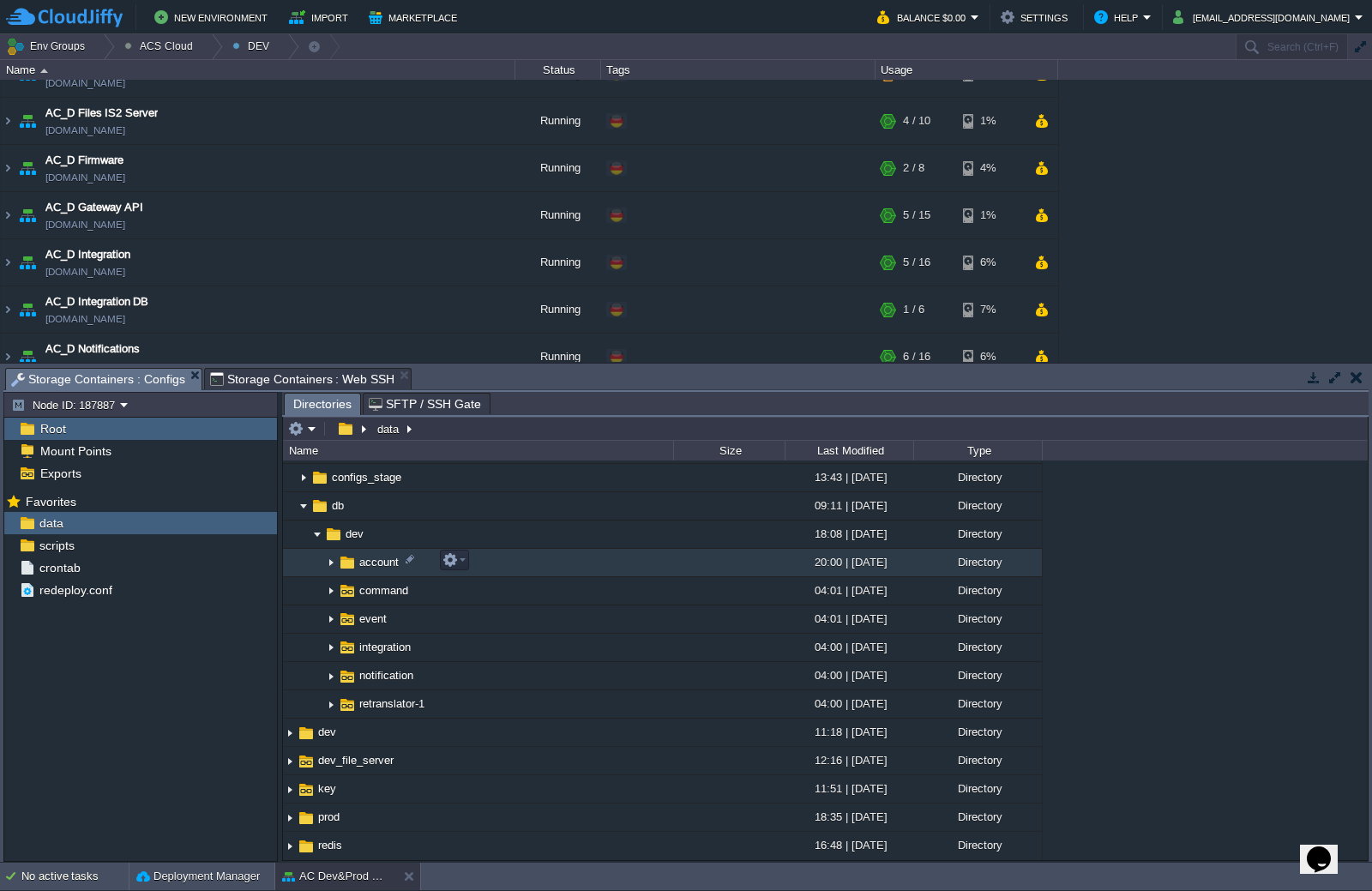
click at [327, 565] on img at bounding box center [331, 563] width 14 height 26
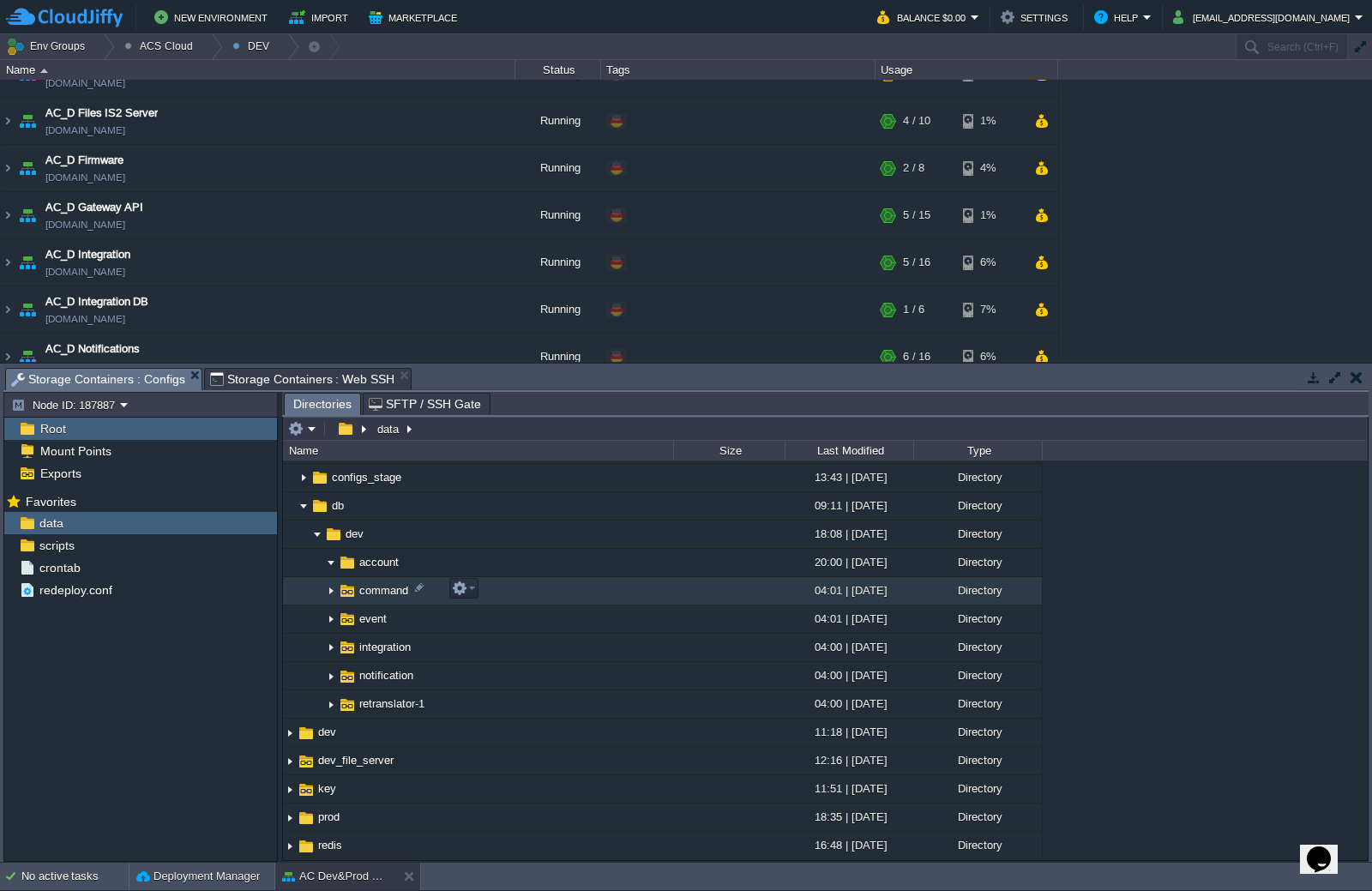
click at [330, 596] on img at bounding box center [331, 591] width 14 height 26
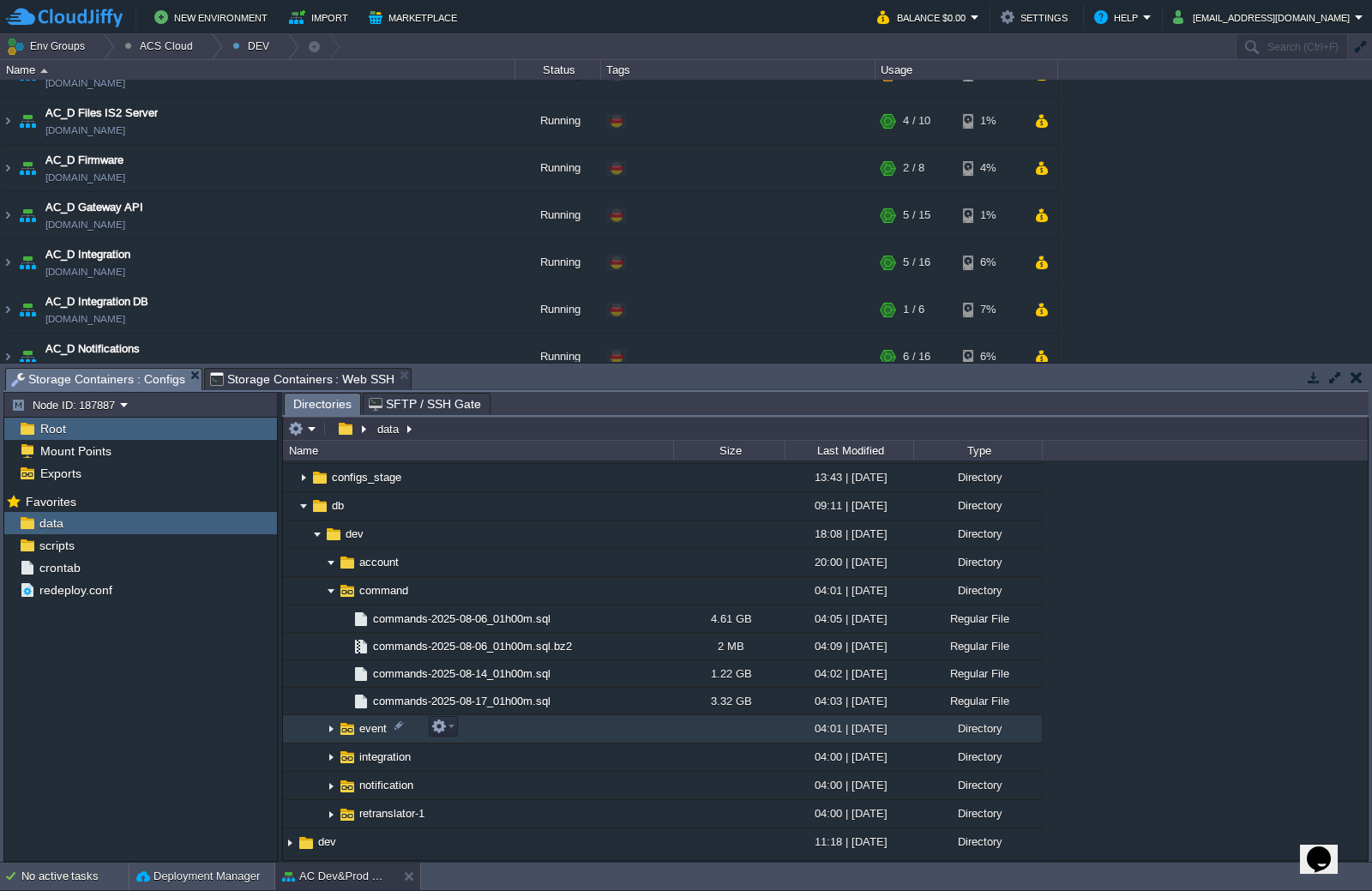
click at [330, 730] on img at bounding box center [331, 730] width 14 height 26
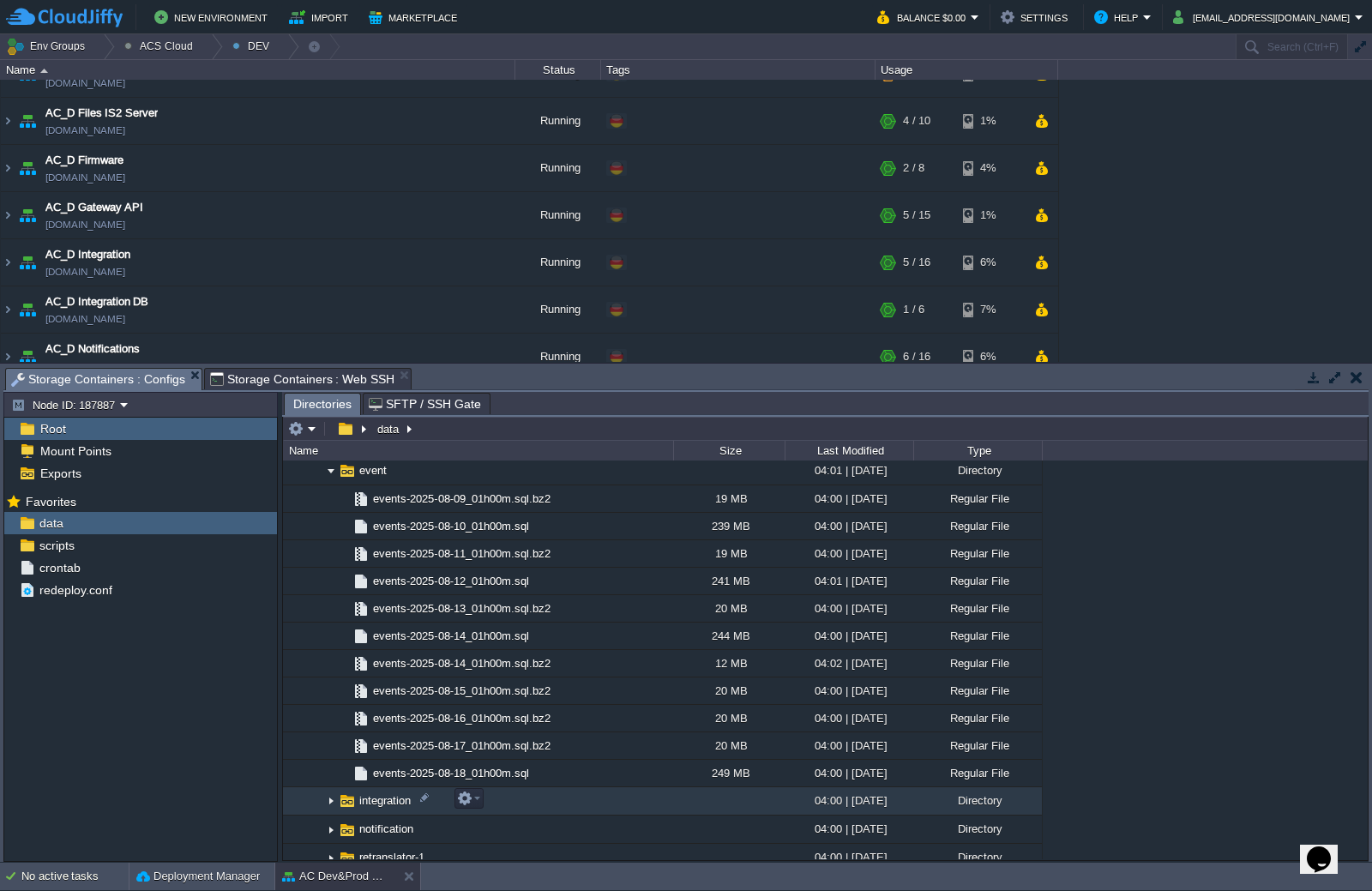
scroll to position [1048, 0]
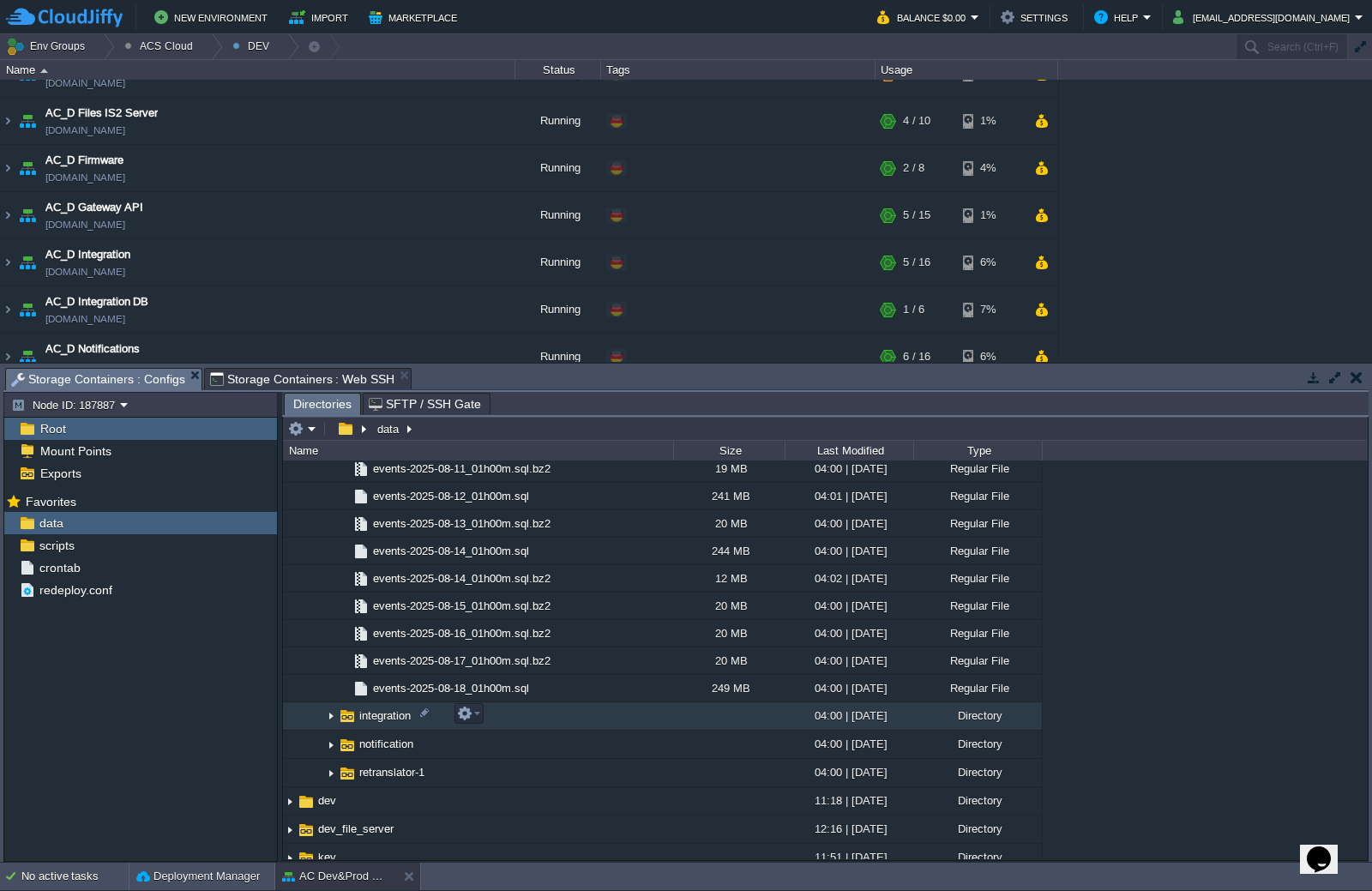
click at [333, 716] on img at bounding box center [331, 716] width 14 height 26
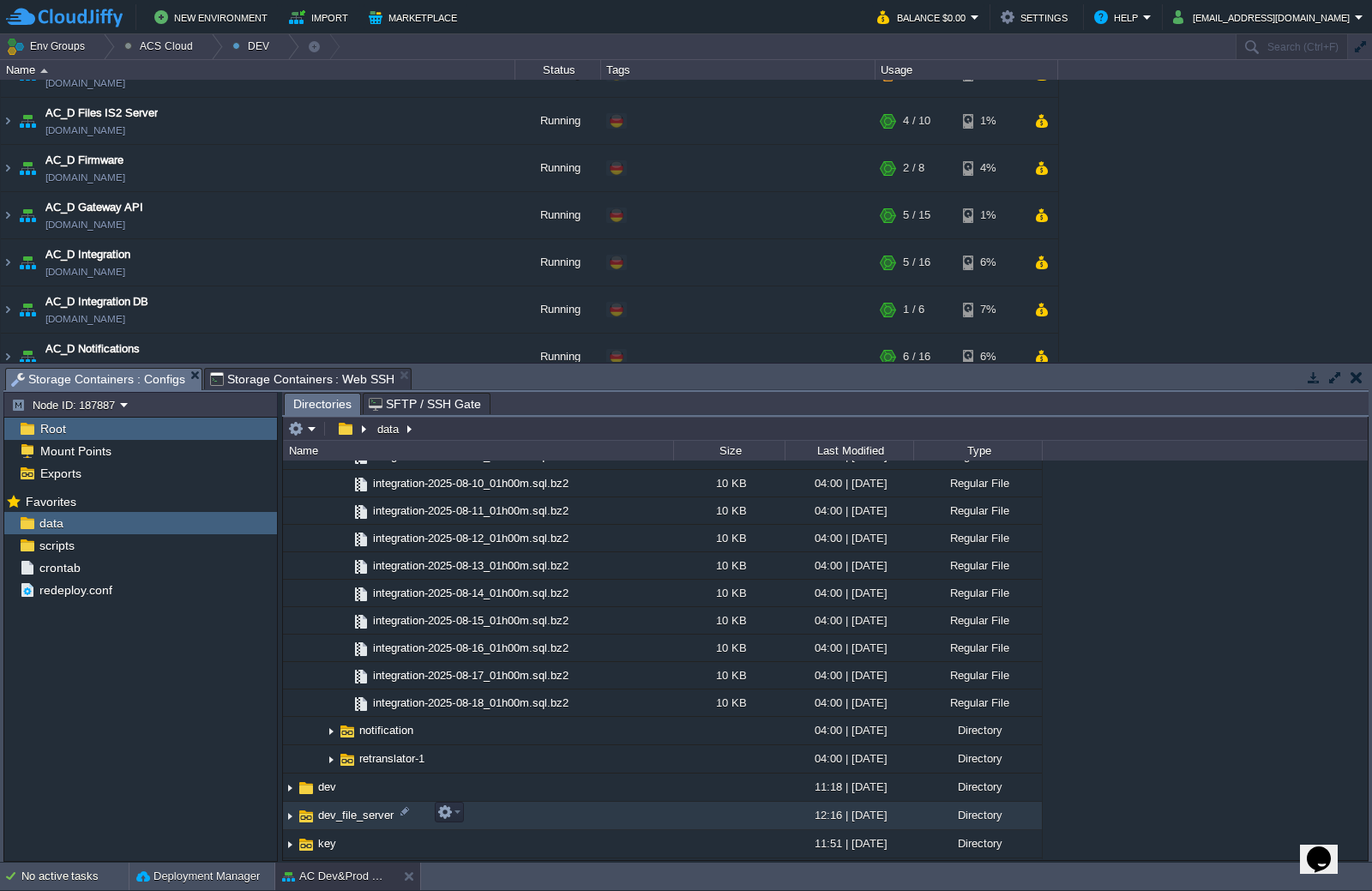
scroll to position [1391, 0]
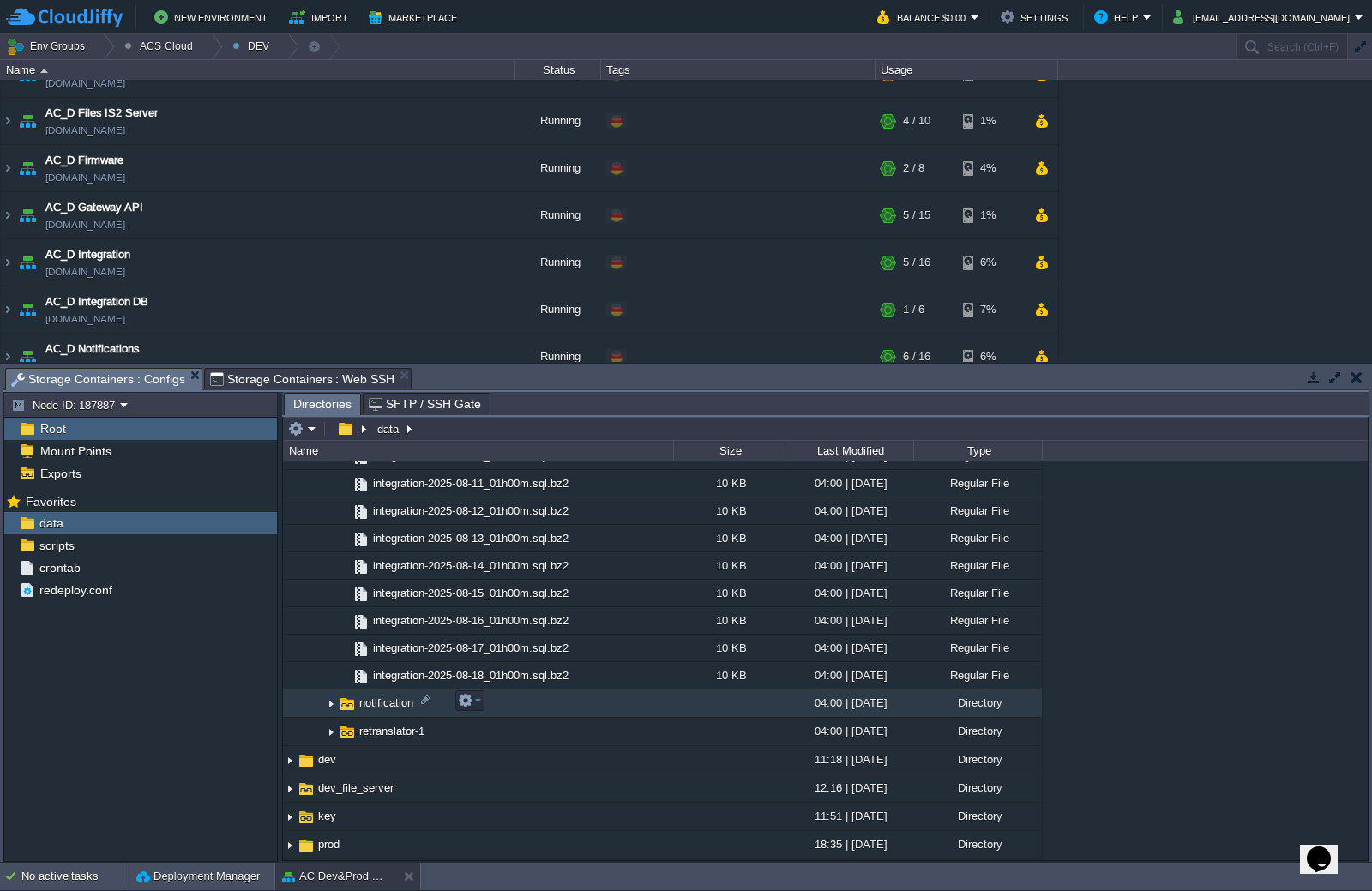
click at [333, 703] on img at bounding box center [331, 703] width 14 height 26
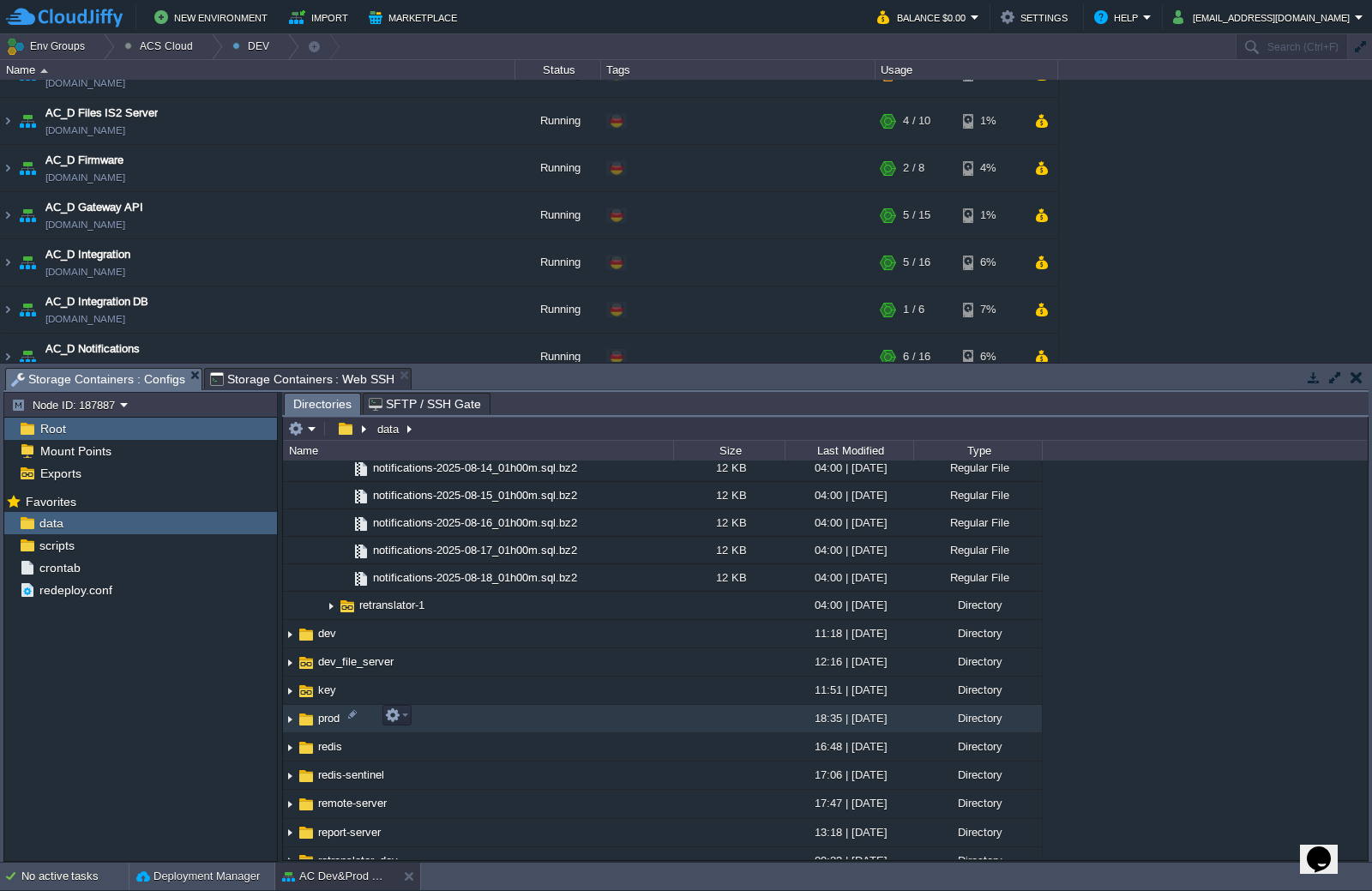
scroll to position [1820, 0]
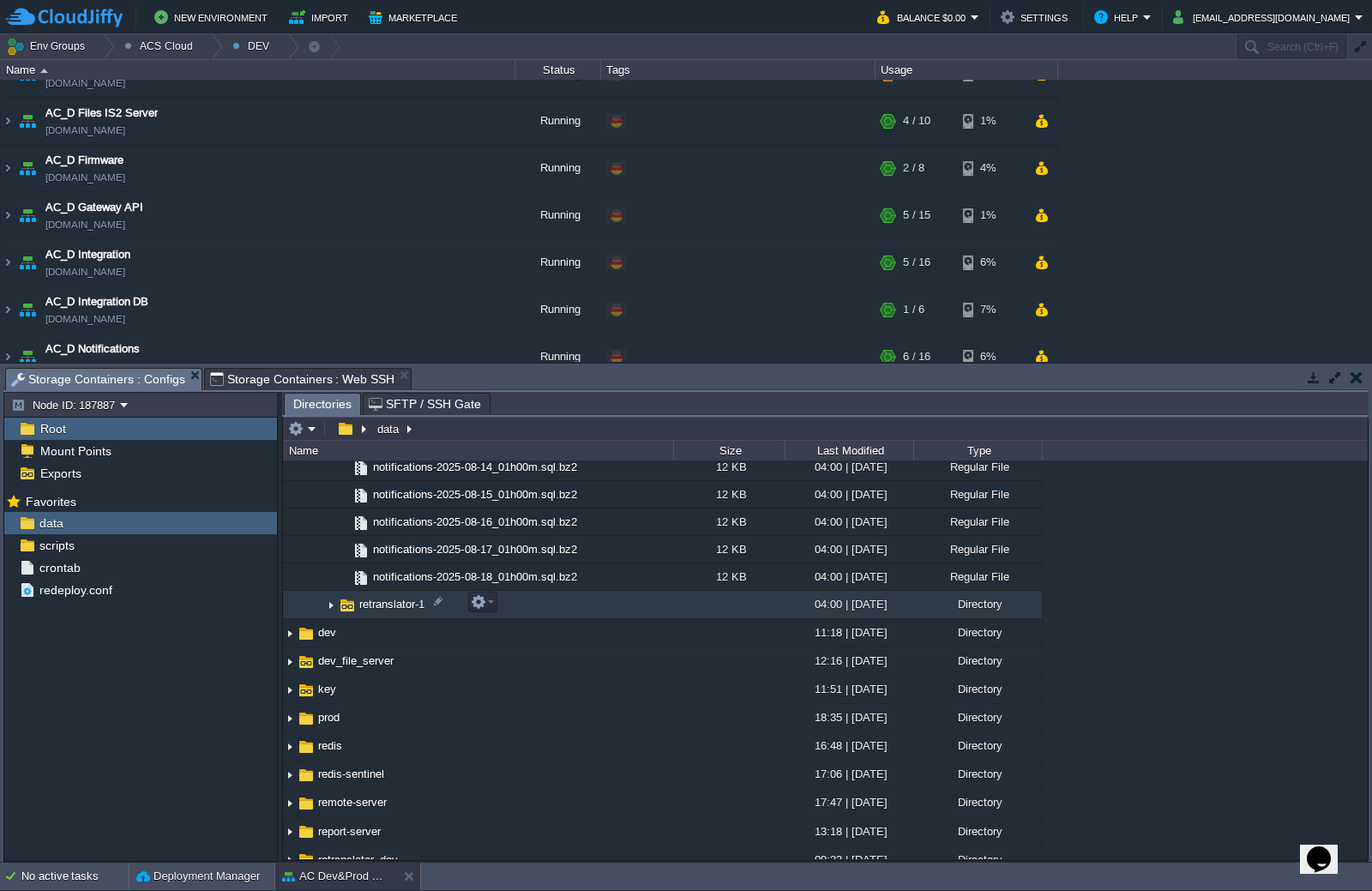
click at [331, 599] on img at bounding box center [331, 605] width 14 height 26
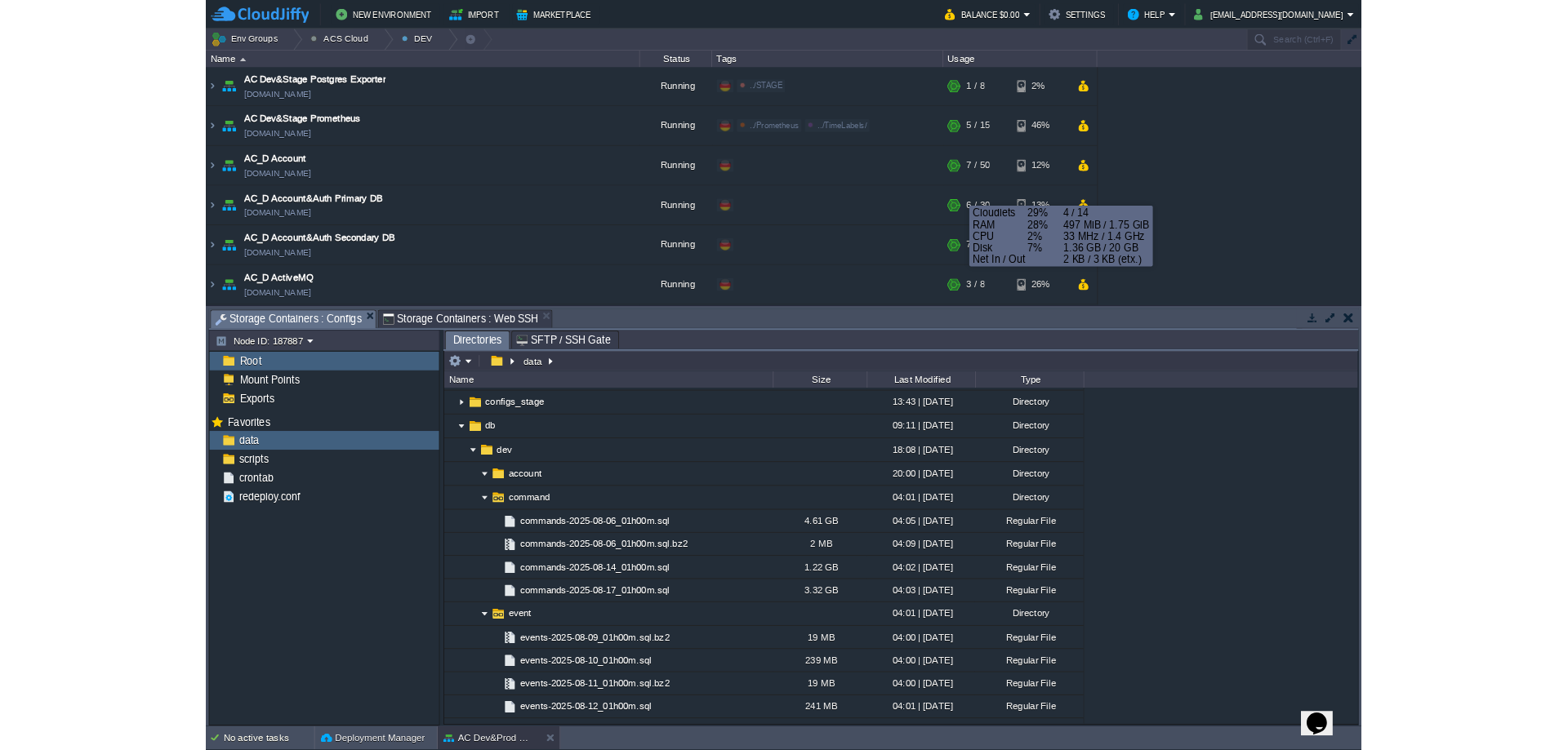
scroll to position [0, 0]
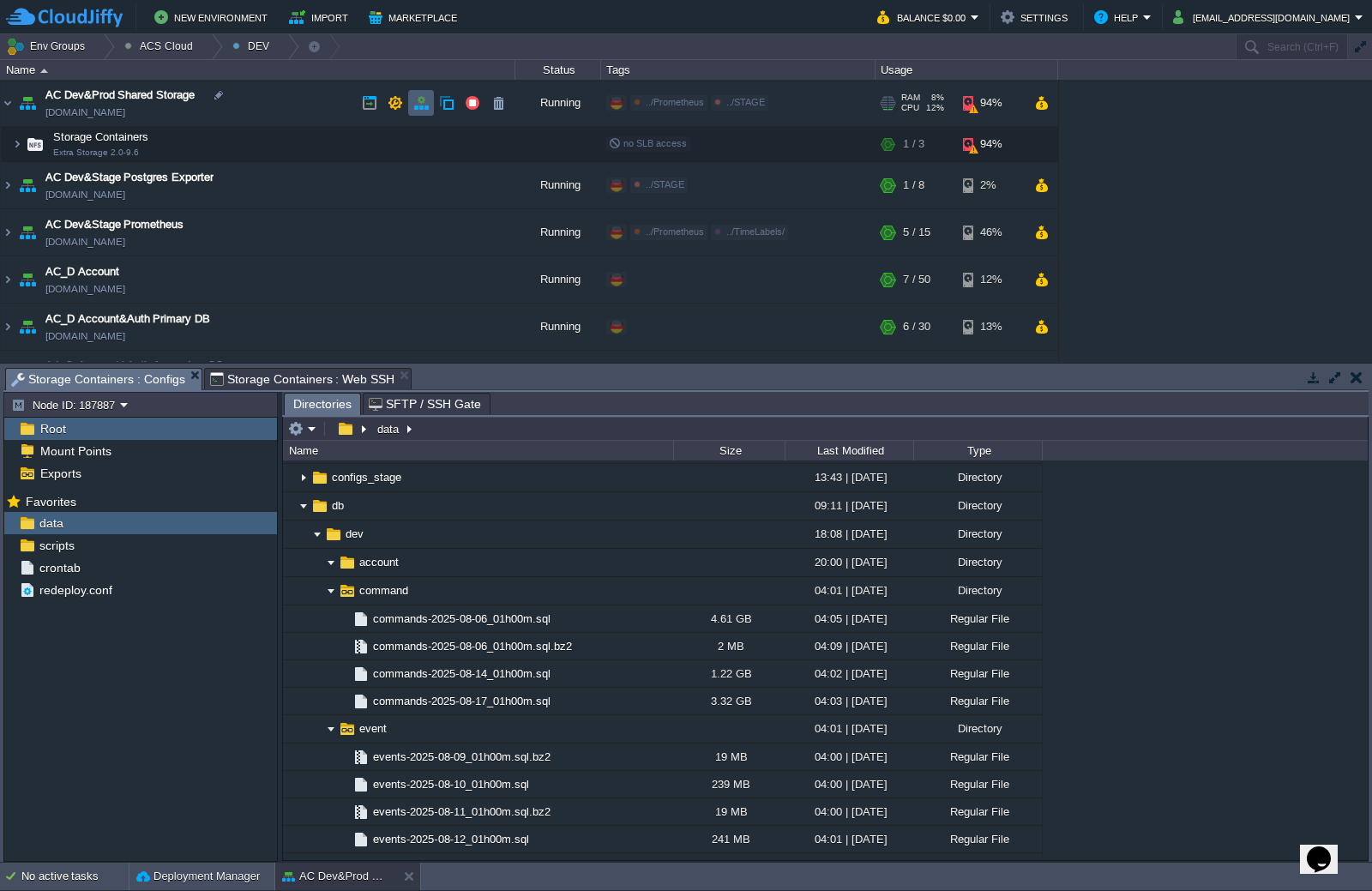
click at [412, 106] on td at bounding box center [421, 102] width 25 height 25
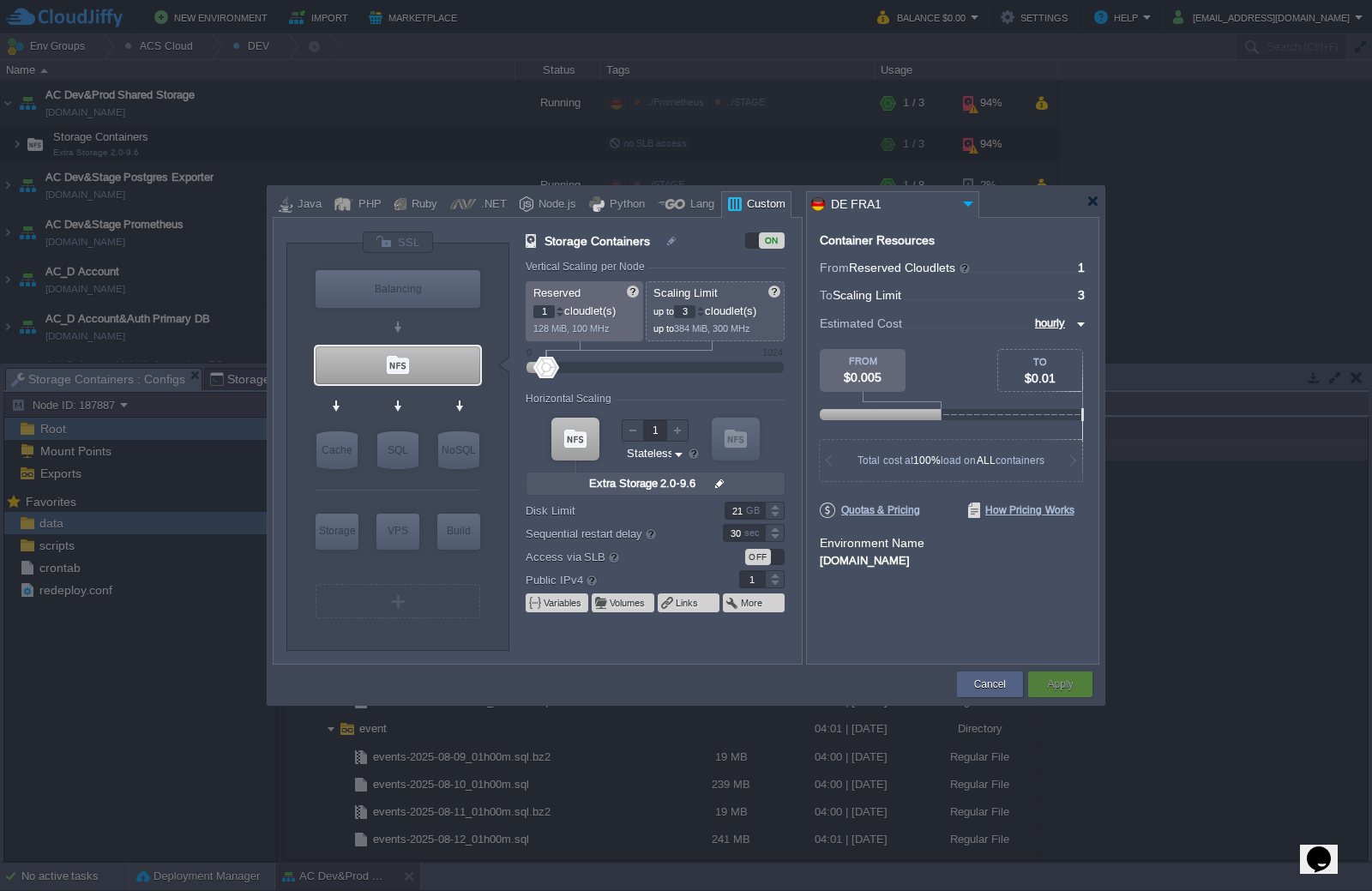
click at [778, 504] on div at bounding box center [775, 506] width 20 height 9
type input "40"
click at [586, 535] on div at bounding box center [587, 532] width 13 height 13
click at [848, 618] on div "Container Resources From Reserved Cloudlets ... = 1 not added To Scaling Limit …" at bounding box center [953, 441] width 293 height 448
click at [1044, 682] on div "Apply" at bounding box center [1060, 683] width 38 height 25
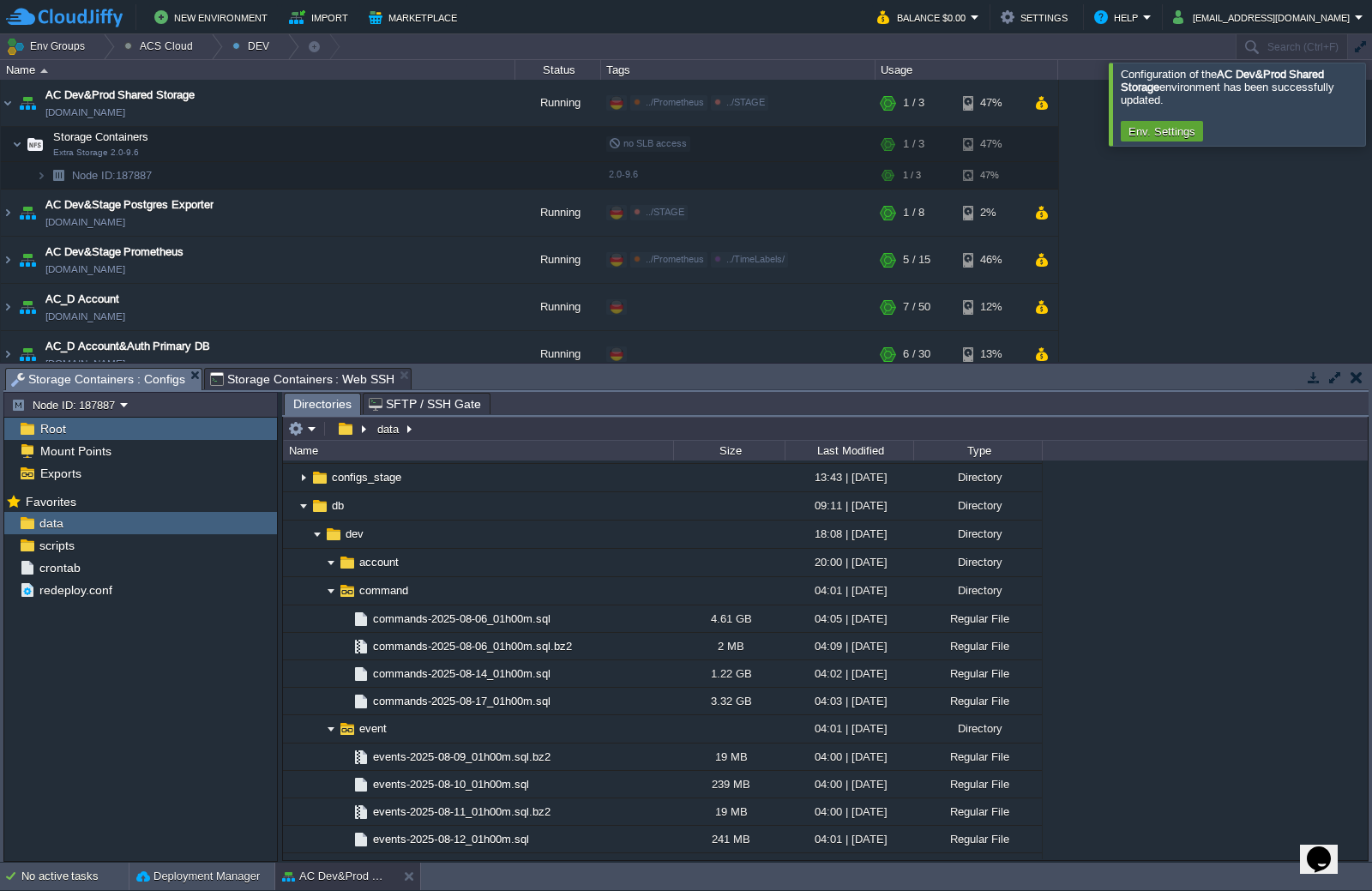
drag, startPoint x: 1352, startPoint y: 124, endPoint x: 1321, endPoint y: 163, distance: 49.8
click at [1371, 124] on div at bounding box center [1393, 104] width 0 height 82
